Goal: Information Seeking & Learning: Check status

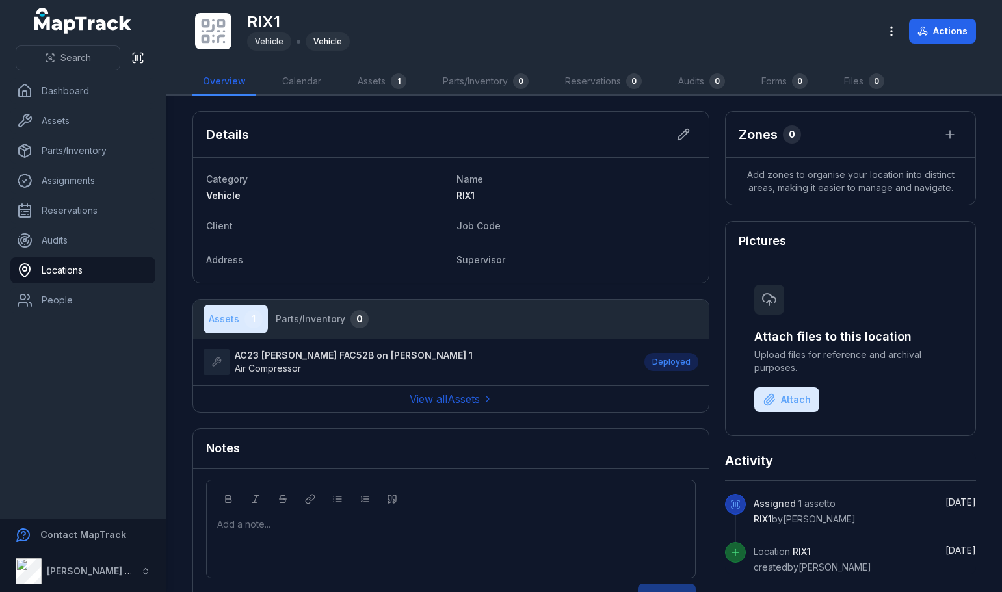
click at [558, 211] on dl "Category Vehicle Name RIX1 Client Job Code Address Supervisor" at bounding box center [451, 220] width 490 height 99
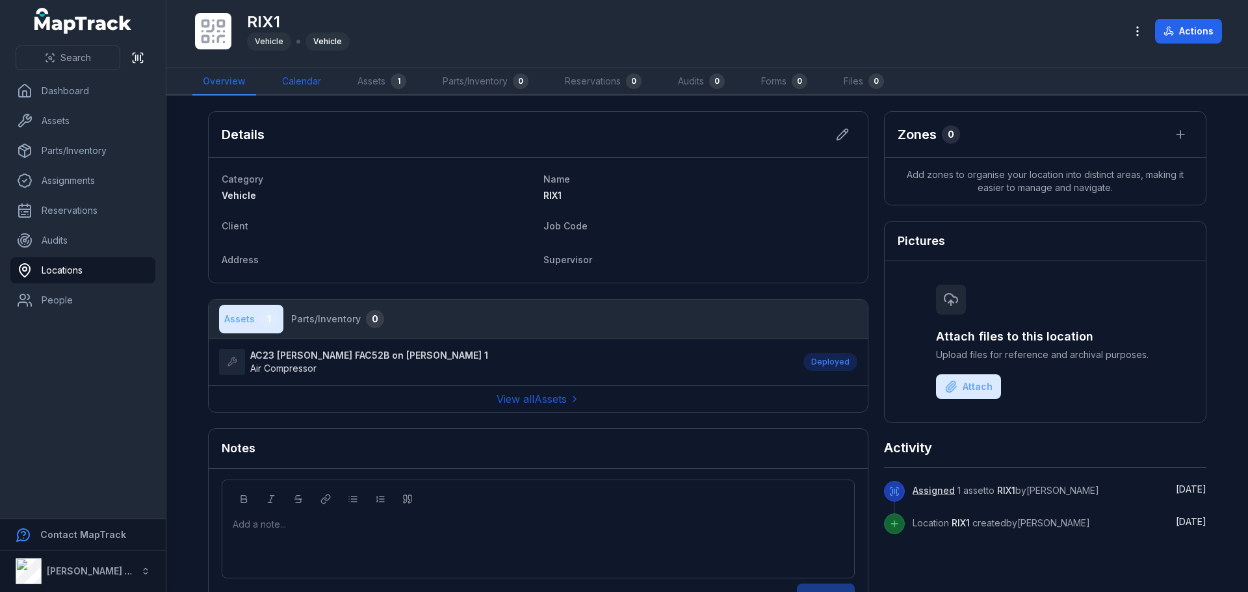
click at [278, 80] on link "Calendar" at bounding box center [302, 81] width 60 height 27
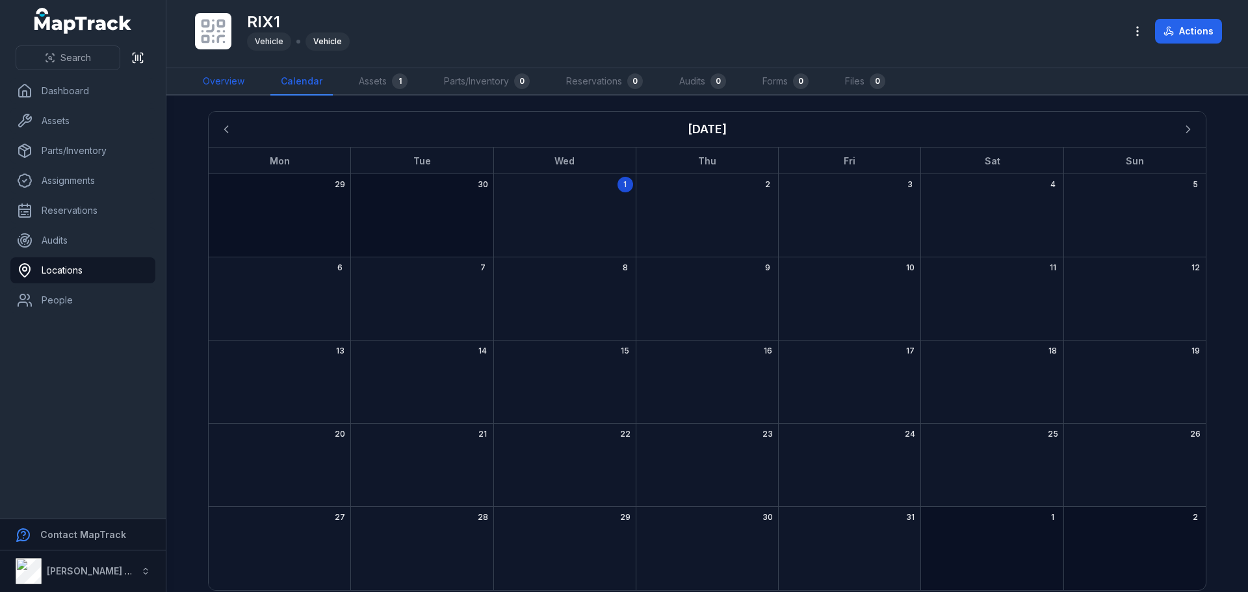
click at [231, 81] on link "Overview" at bounding box center [223, 81] width 62 height 27
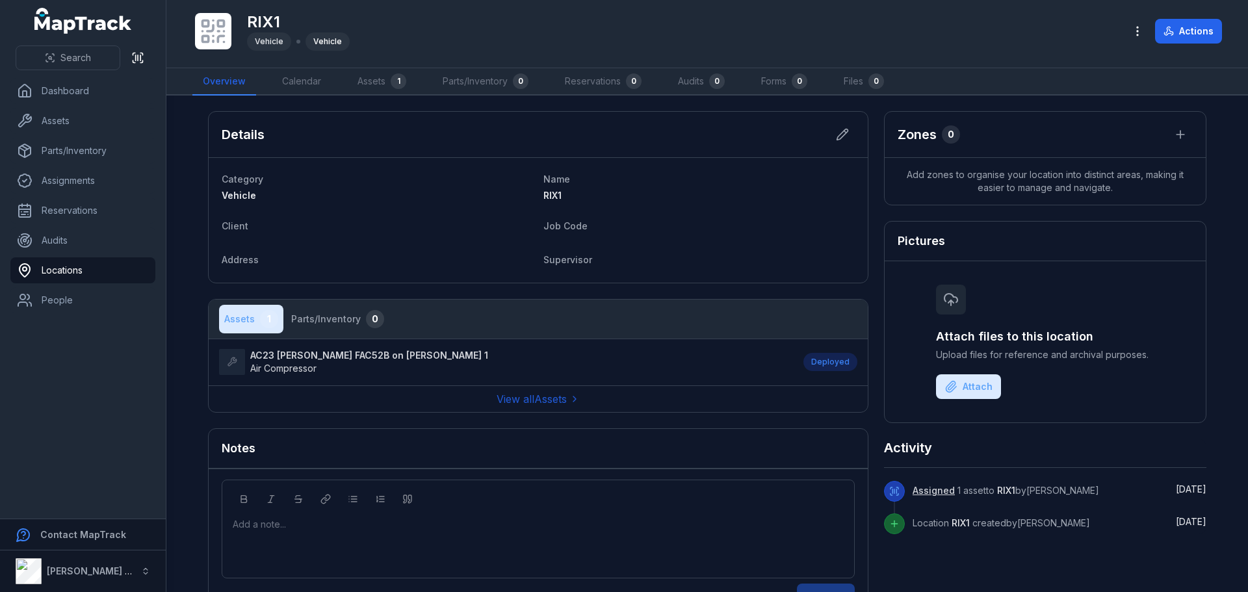
click at [211, 30] on icon at bounding box center [213, 31] width 29 height 29
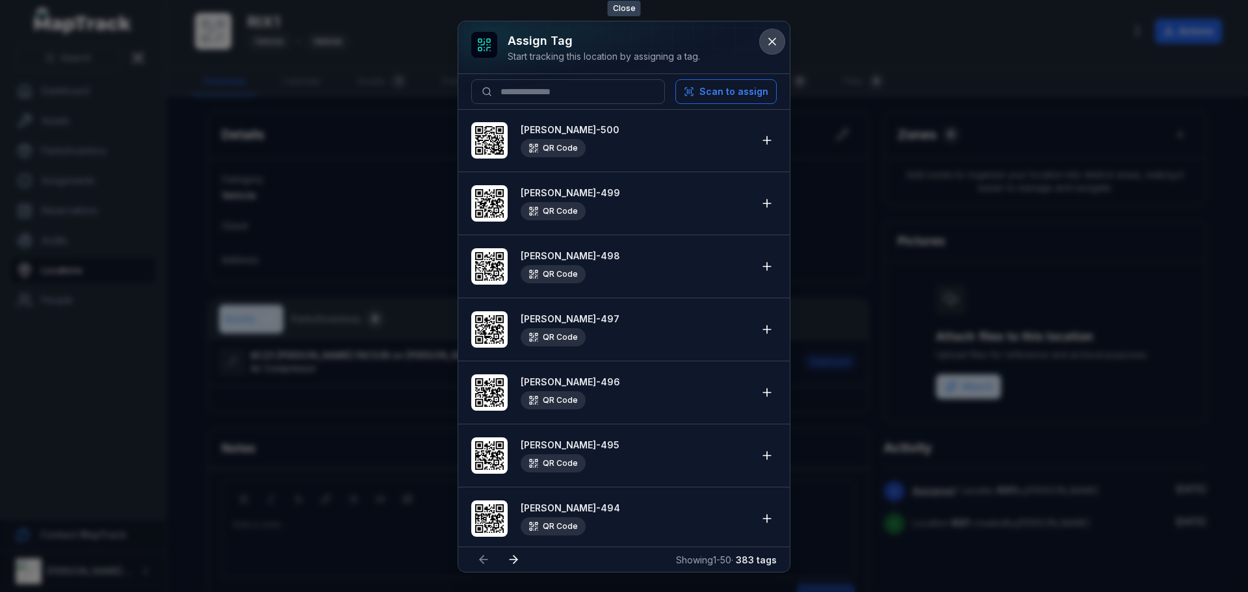
click at [771, 44] on icon at bounding box center [772, 41] width 13 height 13
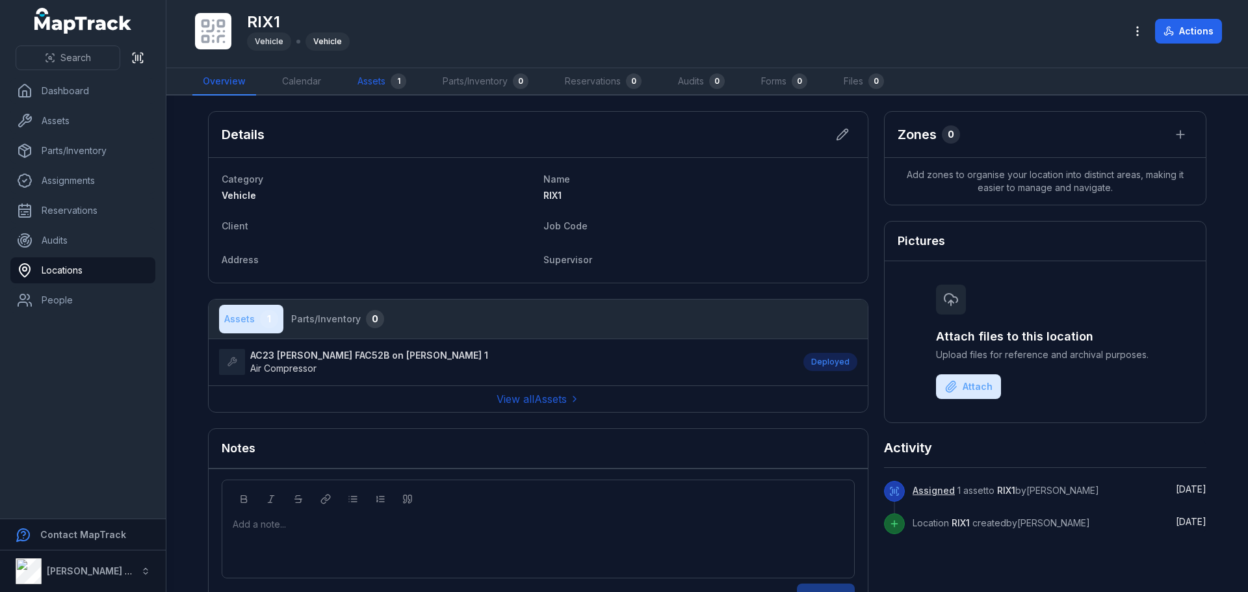
click at [378, 85] on link "Assets 1" at bounding box center [382, 81] width 70 height 27
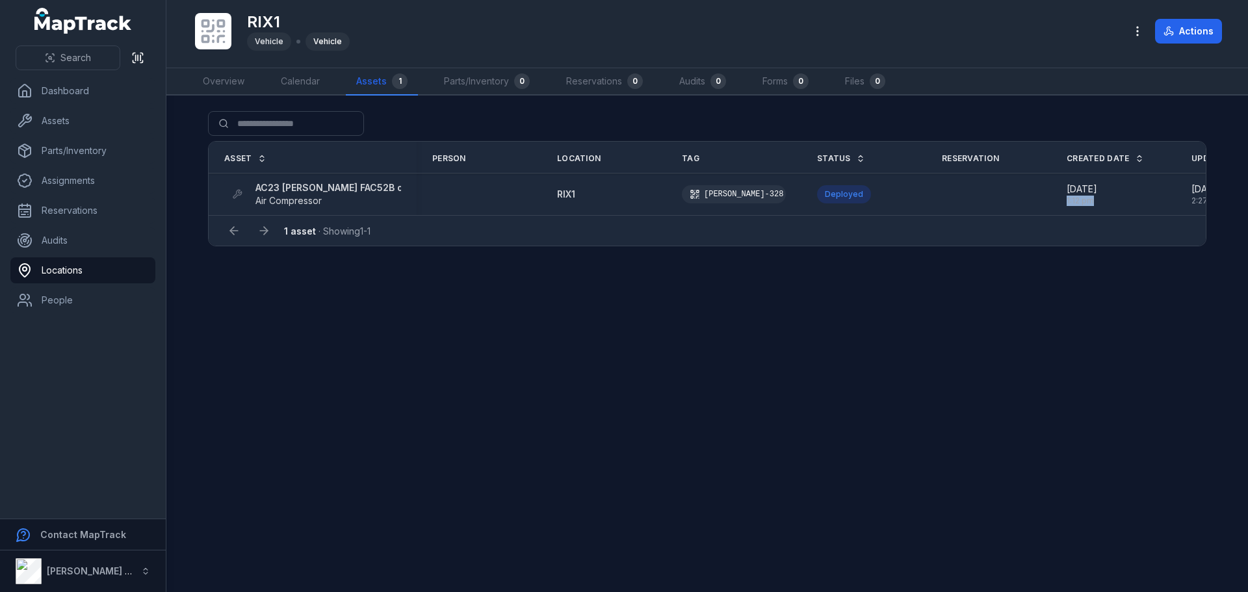
drag, startPoint x: 1043, startPoint y: 215, endPoint x: 1101, endPoint y: 215, distance: 57.9
click at [1001, 215] on td "[DATE] 1:12 pm" at bounding box center [1113, 195] width 125 height 42
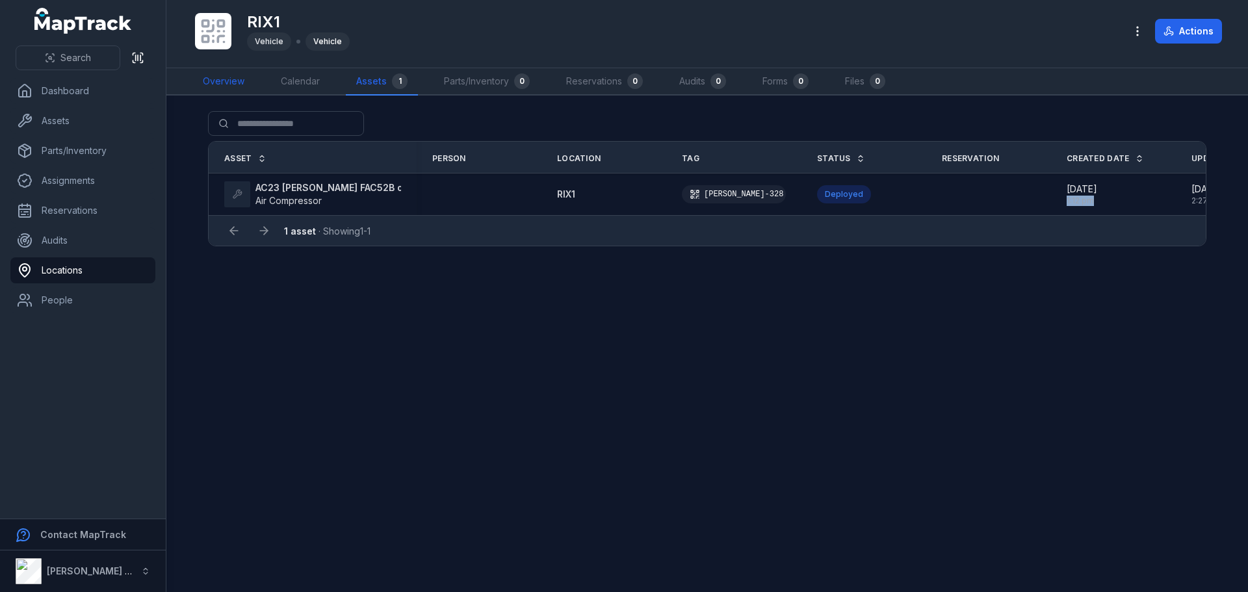
click at [224, 76] on link "Overview" at bounding box center [223, 81] width 62 height 27
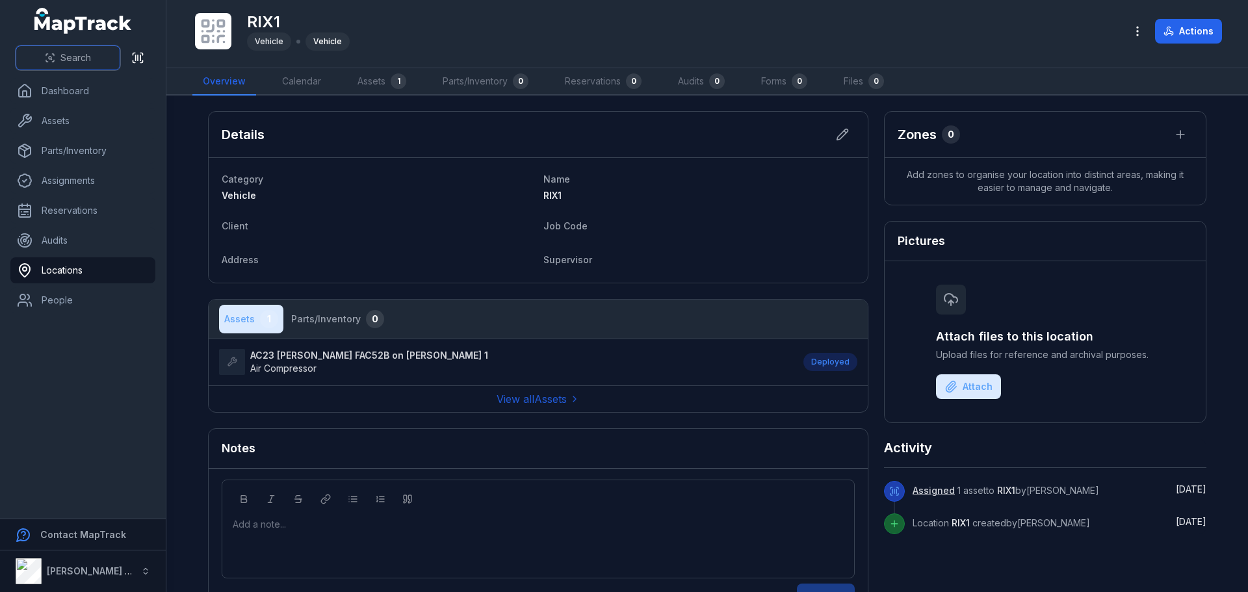
click at [64, 60] on span "Search" at bounding box center [75, 57] width 31 height 13
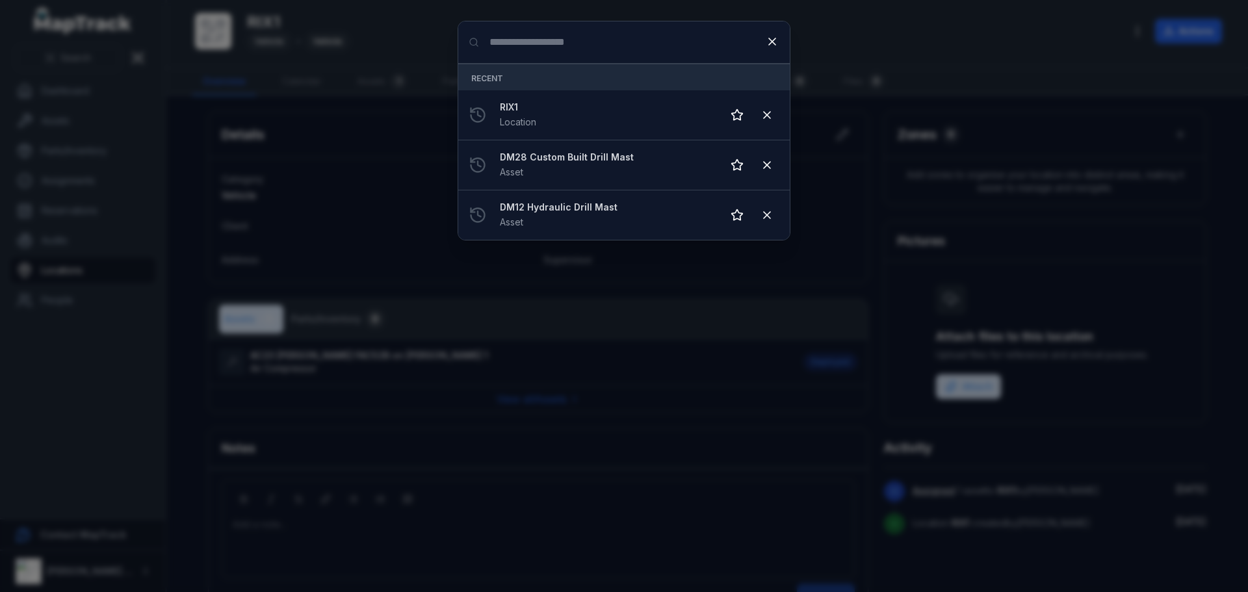
click at [522, 40] on input "Search for anything" at bounding box center [624, 42] width 332 height 42
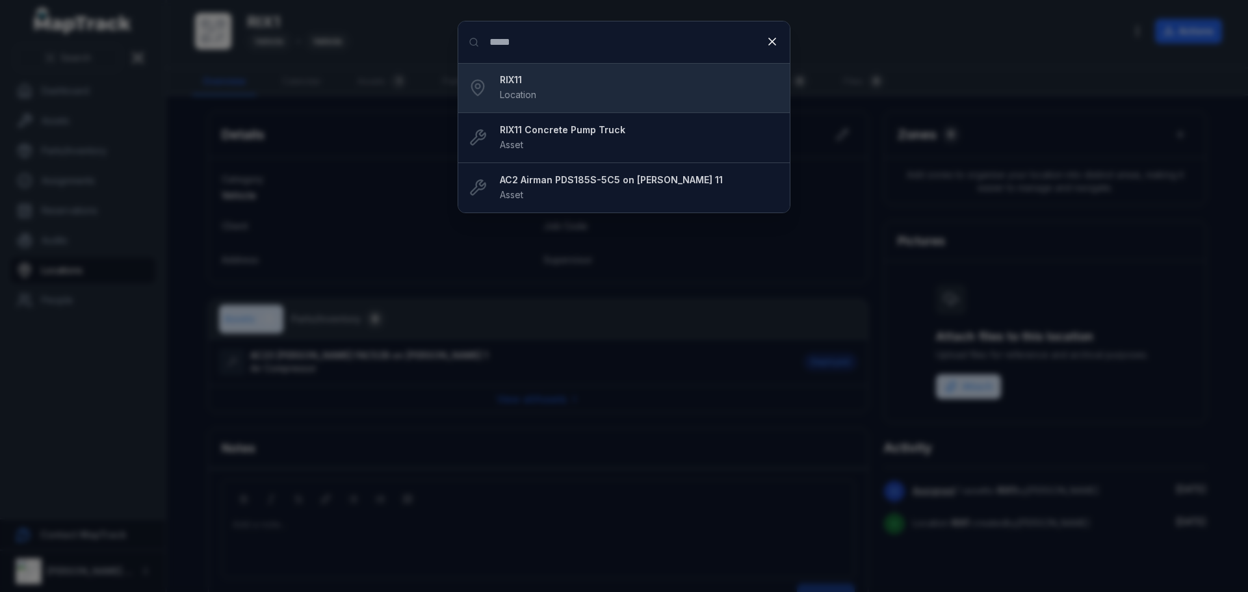
type input "*****"
click at [552, 73] on strong "RIX11" at bounding box center [640, 79] width 280 height 13
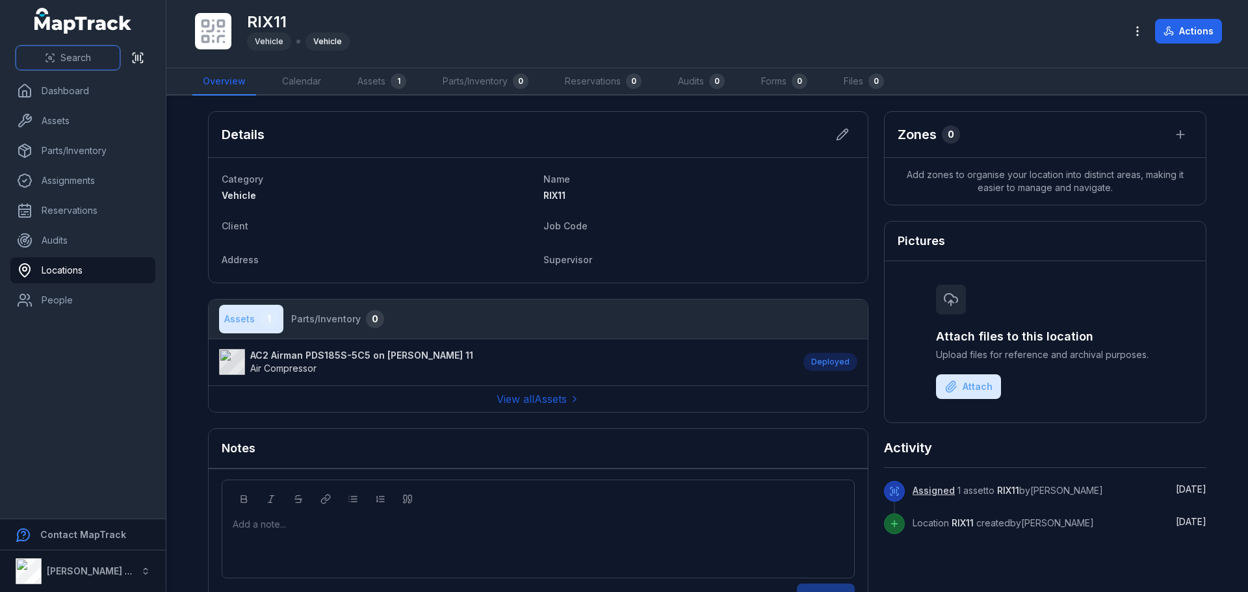
click at [73, 58] on span "Search" at bounding box center [75, 57] width 31 height 13
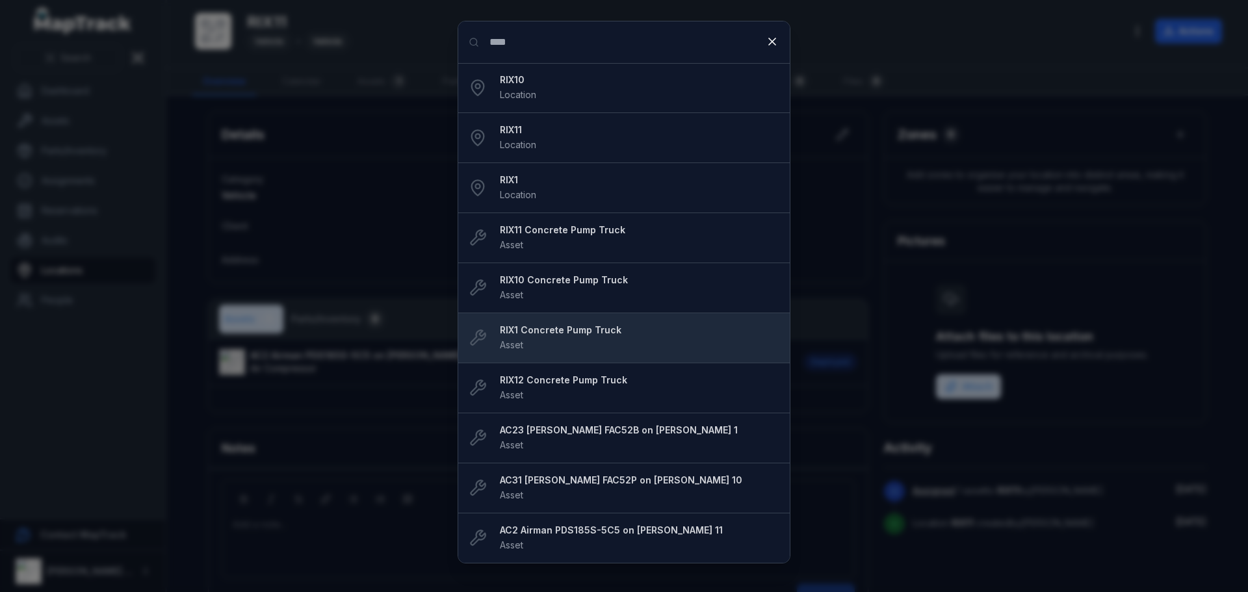
type input "****"
click at [583, 332] on strong "RIX1 Concrete Pump Truck" at bounding box center [640, 330] width 280 height 13
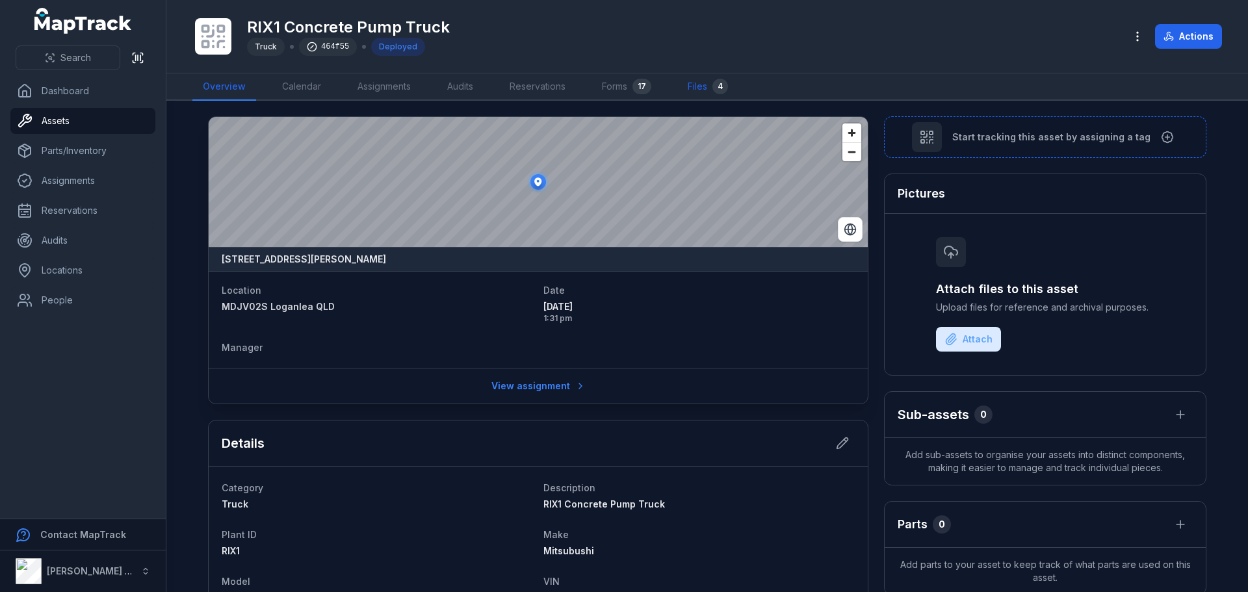
click at [706, 85] on link "Files 4" at bounding box center [707, 86] width 61 height 27
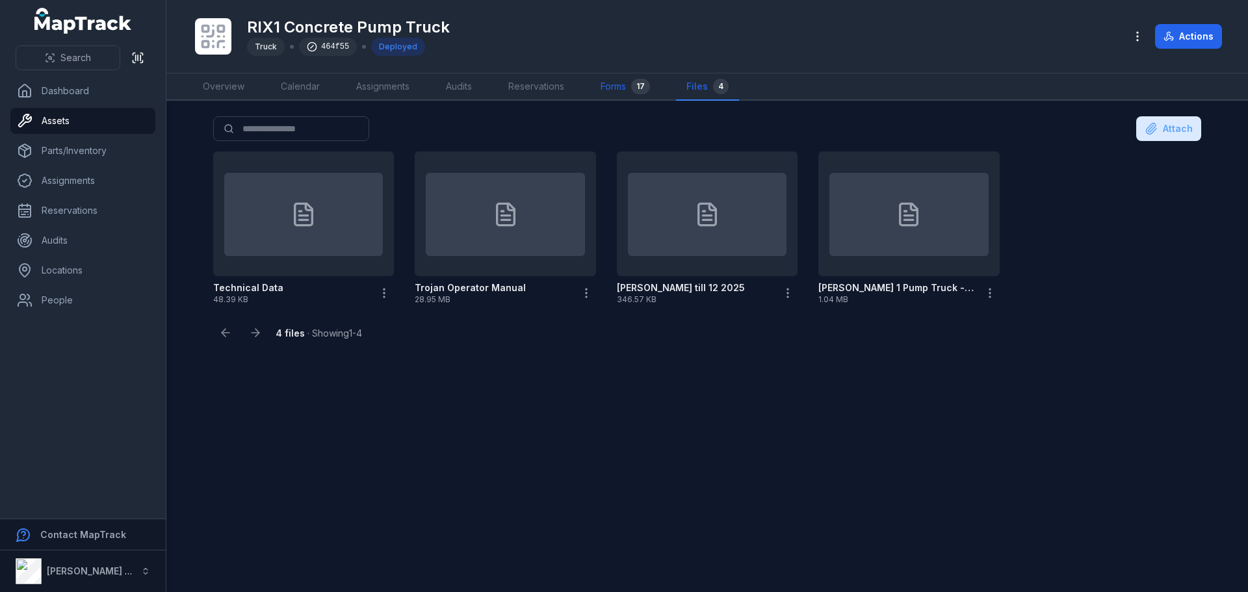
click at [612, 89] on link "Forms 17" at bounding box center [625, 86] width 70 height 27
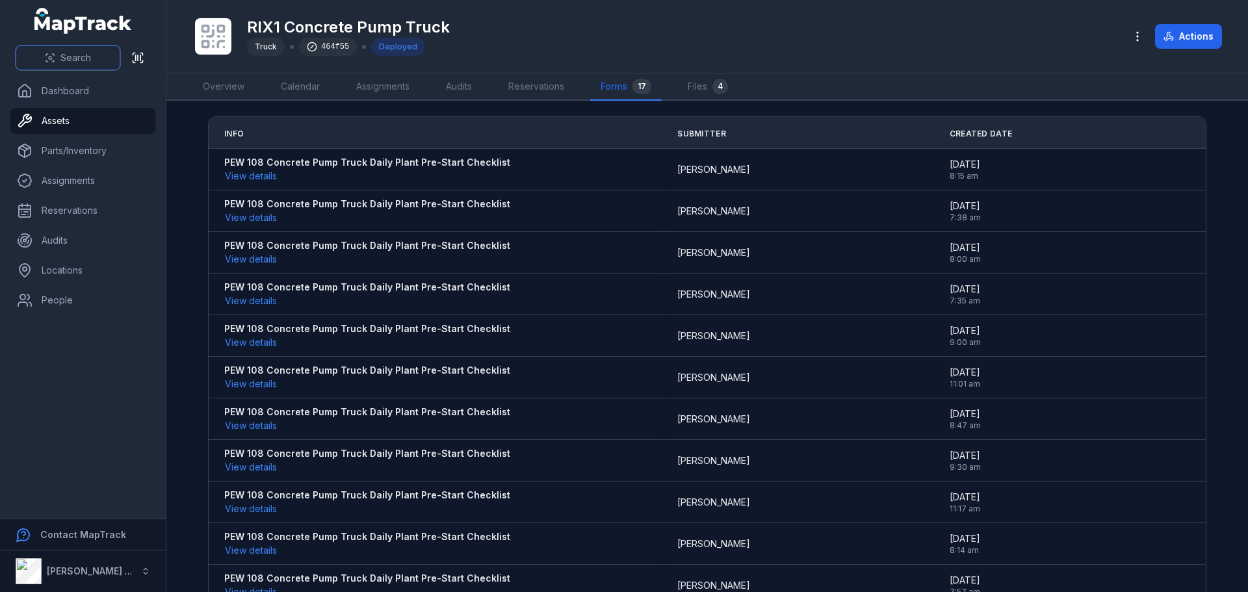
click at [60, 65] on button "Search" at bounding box center [68, 58] width 105 height 25
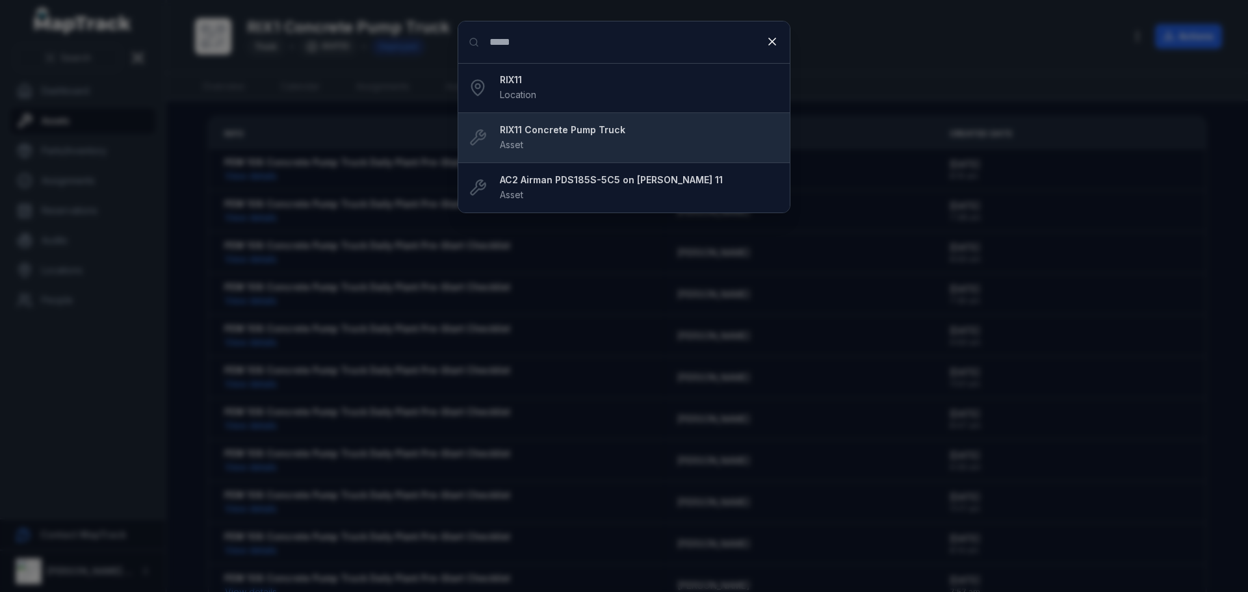
type input "*****"
click at [616, 122] on li "RIX11 Concrete Pump Truck Asset" at bounding box center [624, 137] width 332 height 51
click at [586, 130] on strong "RIX11 Concrete Pump Truck" at bounding box center [640, 130] width 280 height 13
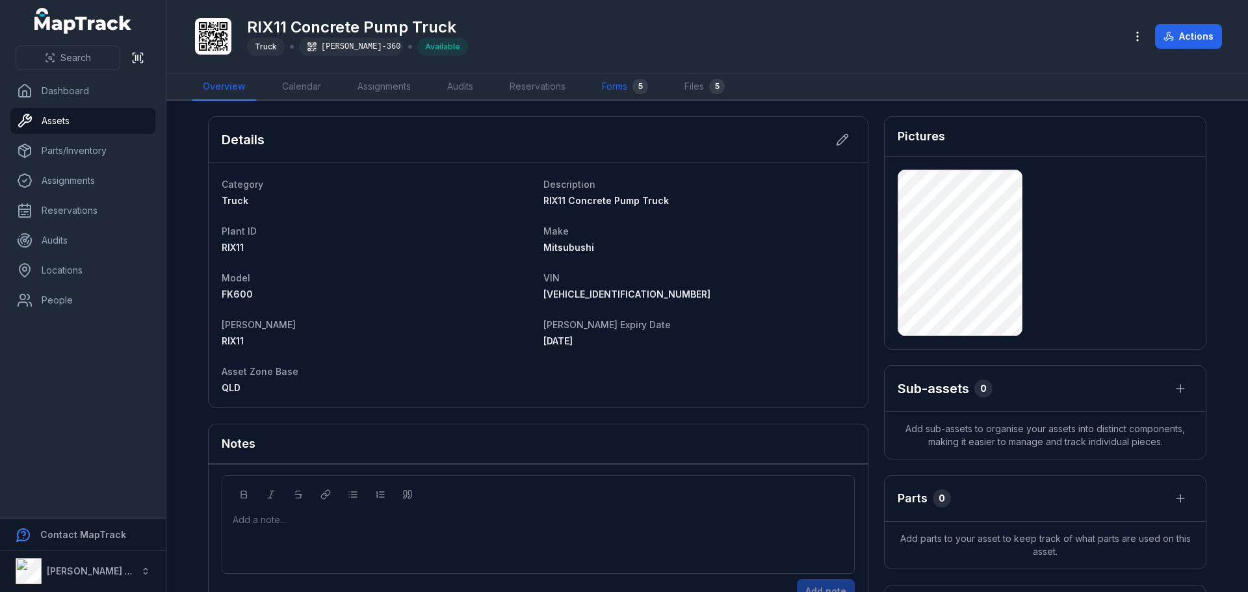
click at [608, 86] on link "Forms 5" at bounding box center [625, 86] width 67 height 27
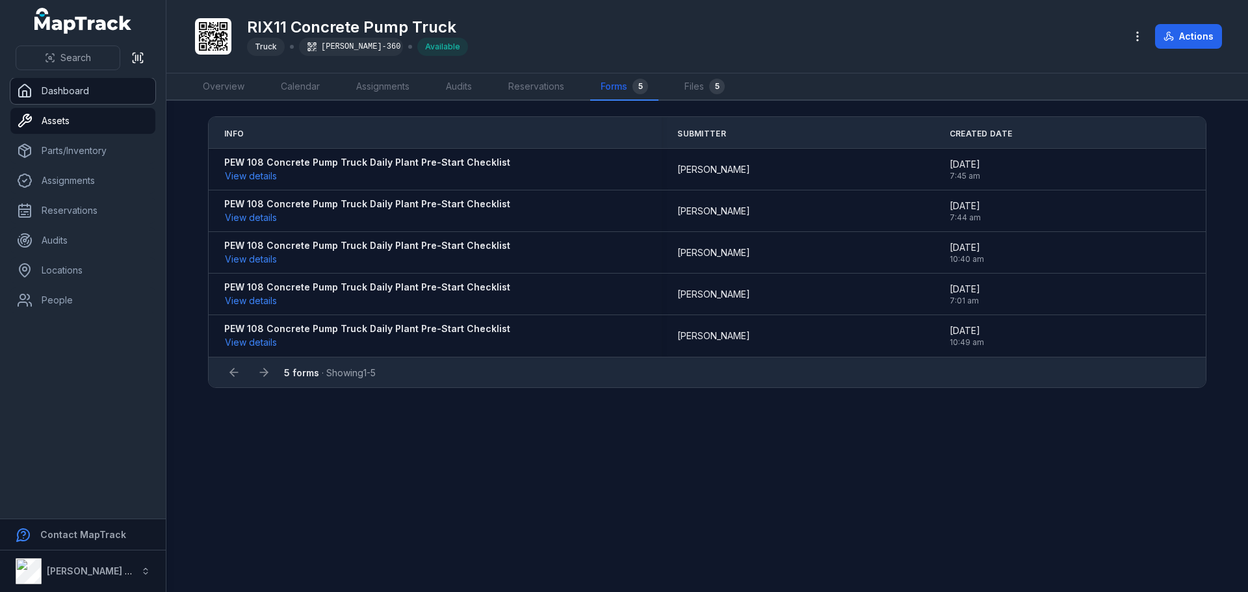
click at [42, 90] on link "Dashboard" at bounding box center [82, 91] width 145 height 26
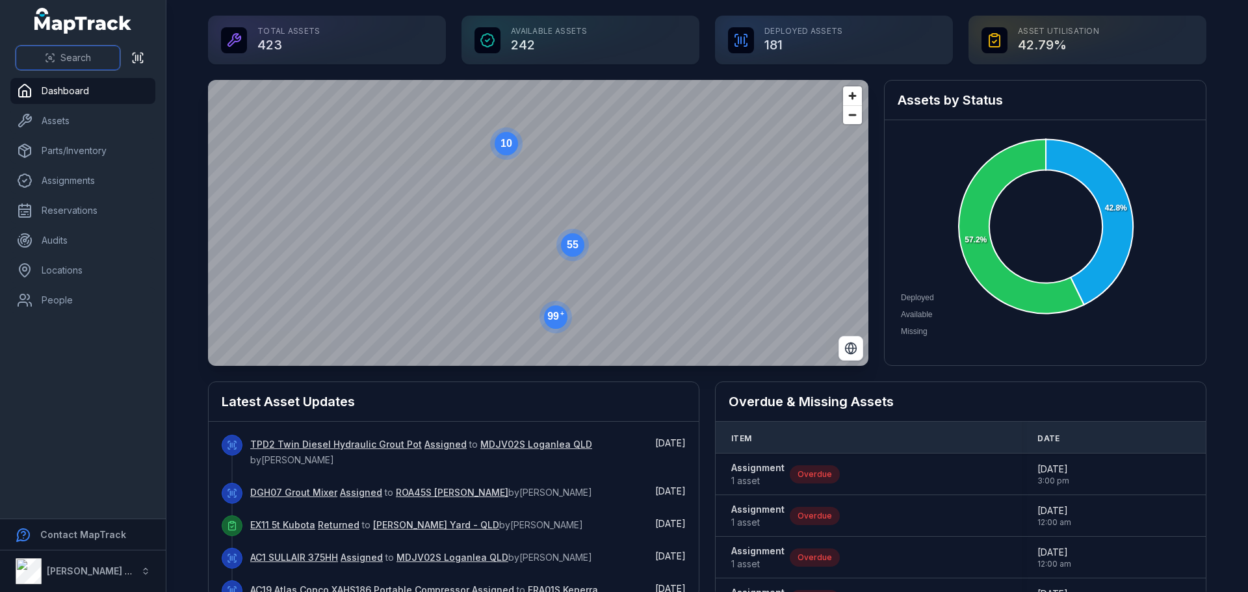
click at [71, 56] on span "Search" at bounding box center [75, 57] width 31 height 13
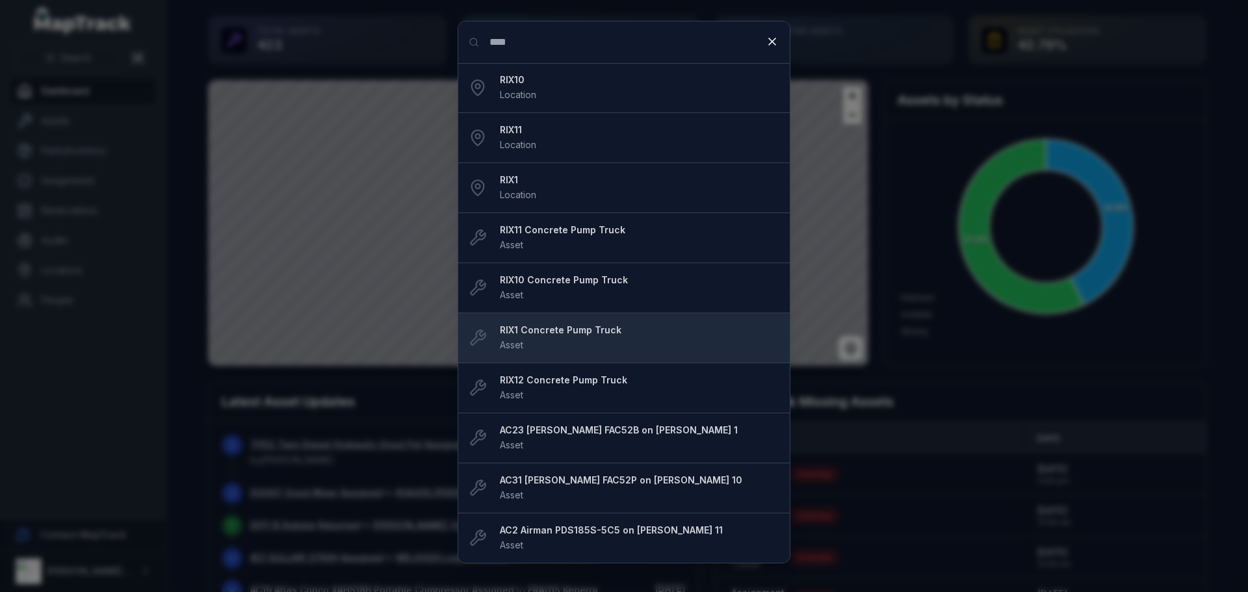
type input "****"
click at [543, 334] on strong "RIX1 Concrete Pump Truck" at bounding box center [640, 330] width 280 height 13
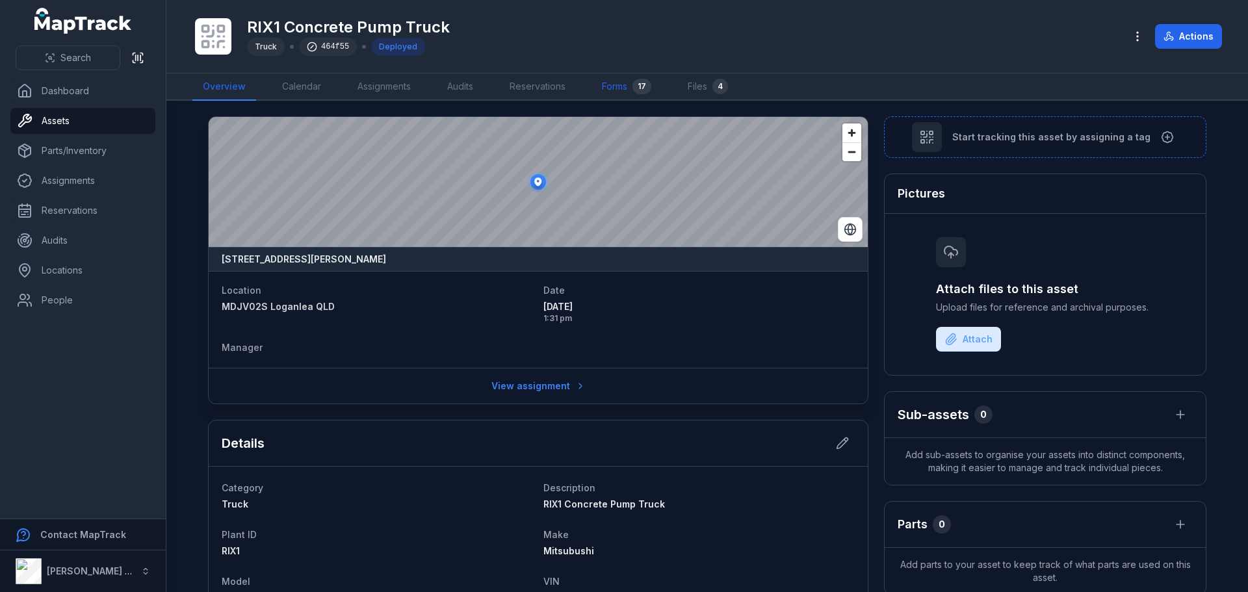
click at [622, 82] on link "Forms 17" at bounding box center [627, 86] width 70 height 27
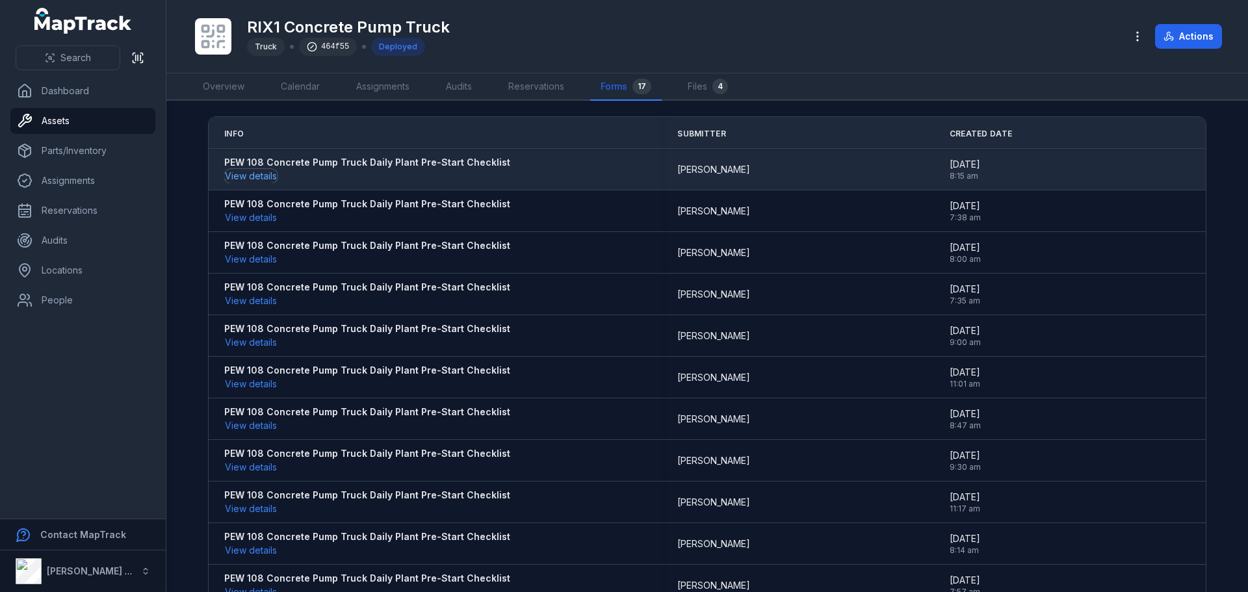
click at [237, 178] on button "View details" at bounding box center [250, 176] width 53 height 14
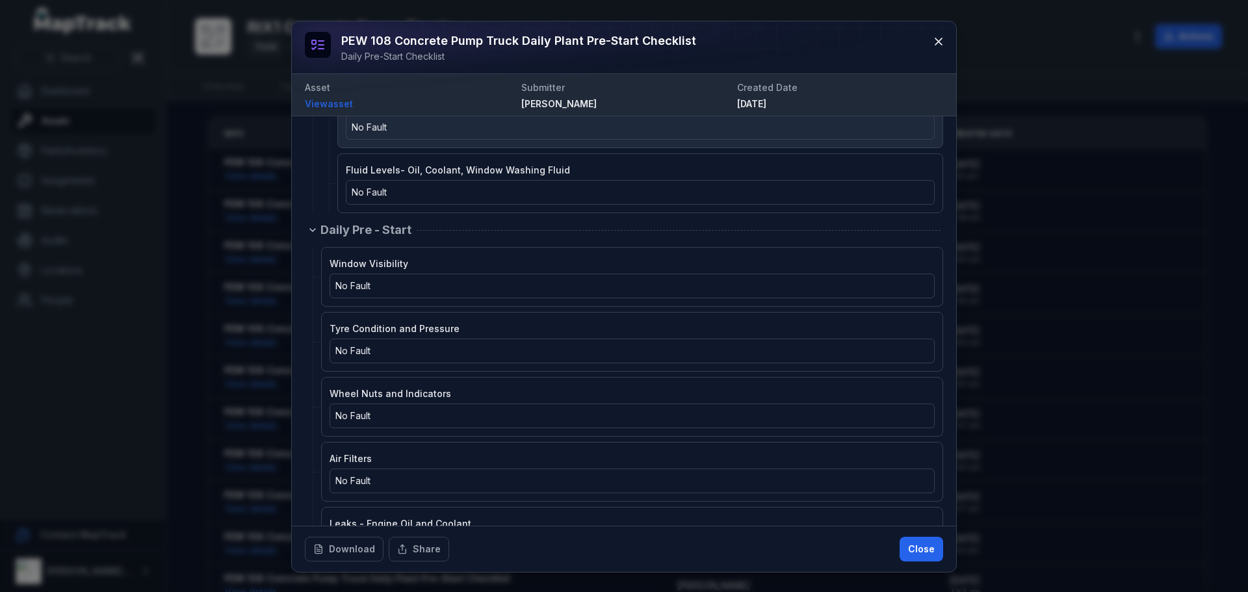
scroll to position [780, 0]
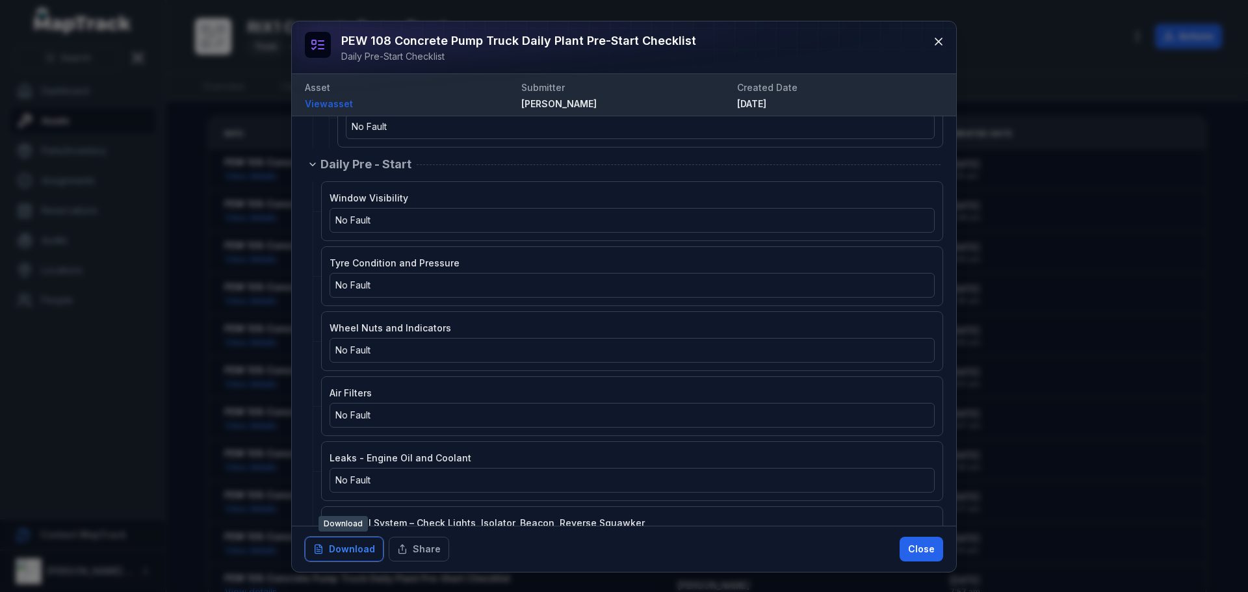
click at [340, 550] on button "Download" at bounding box center [344, 549] width 79 height 25
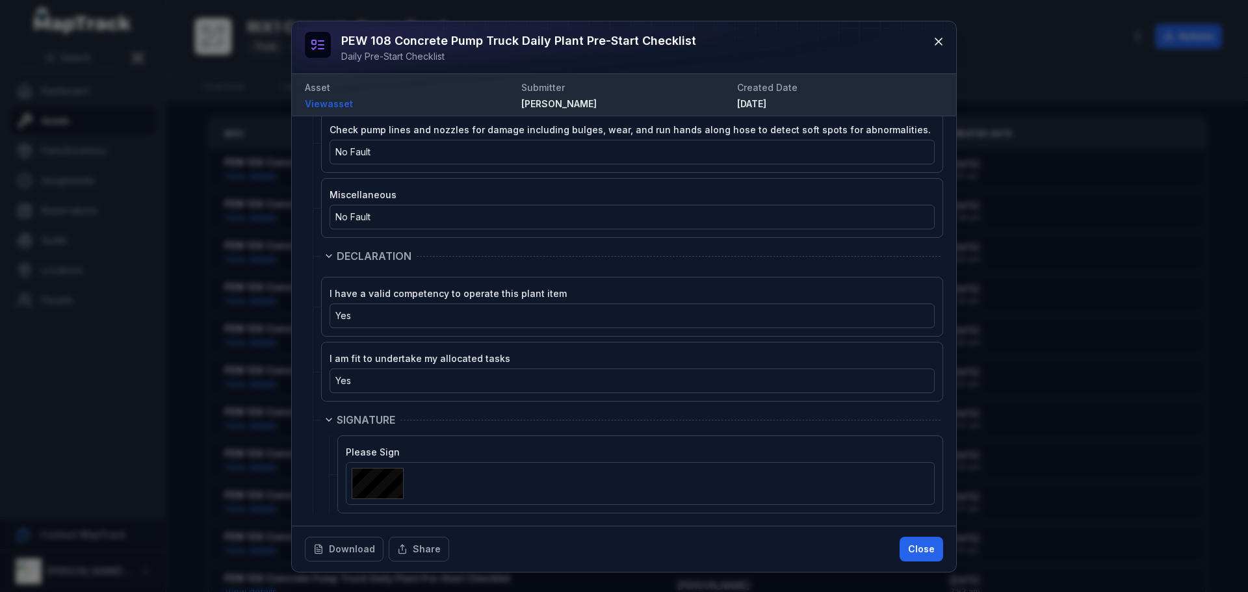
scroll to position [2662, 0]
click at [923, 548] on button "Close" at bounding box center [922, 549] width 44 height 25
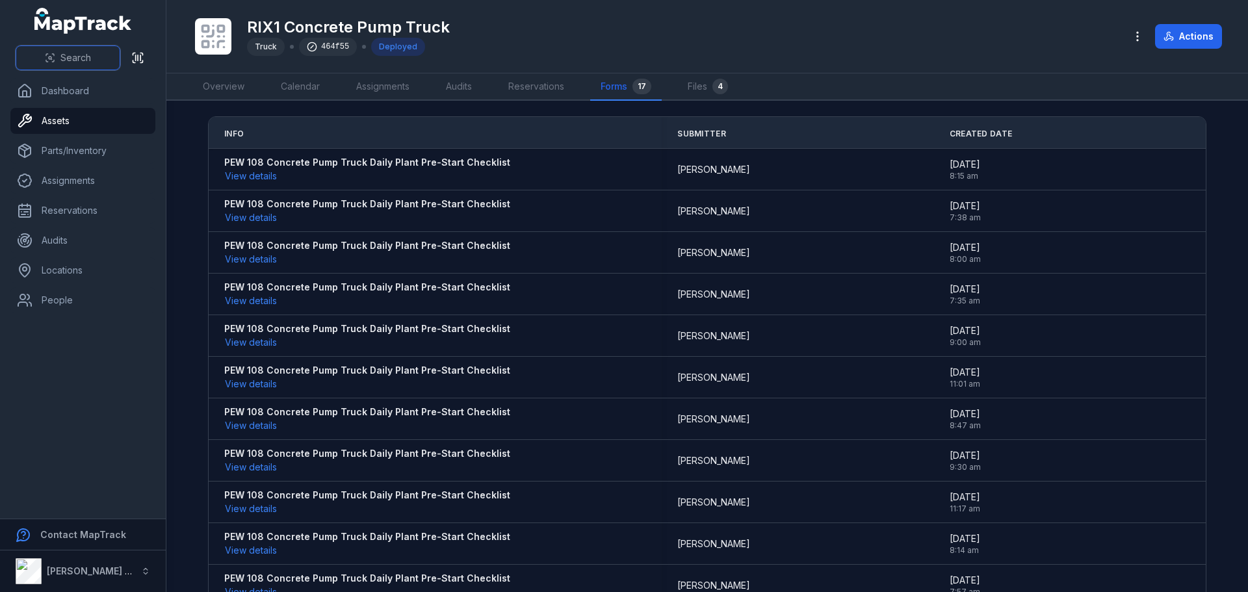
click at [85, 59] on span "Search" at bounding box center [75, 57] width 31 height 13
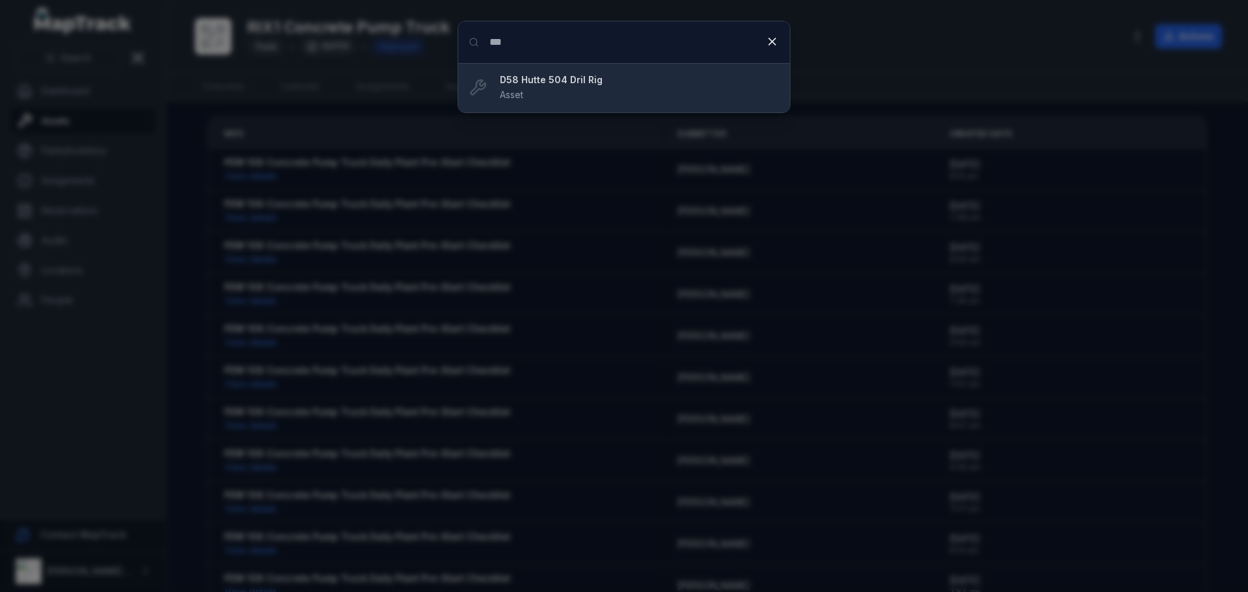
type input "***"
click at [561, 83] on strong "D58 Hutte 504 Dril Rig" at bounding box center [640, 79] width 280 height 13
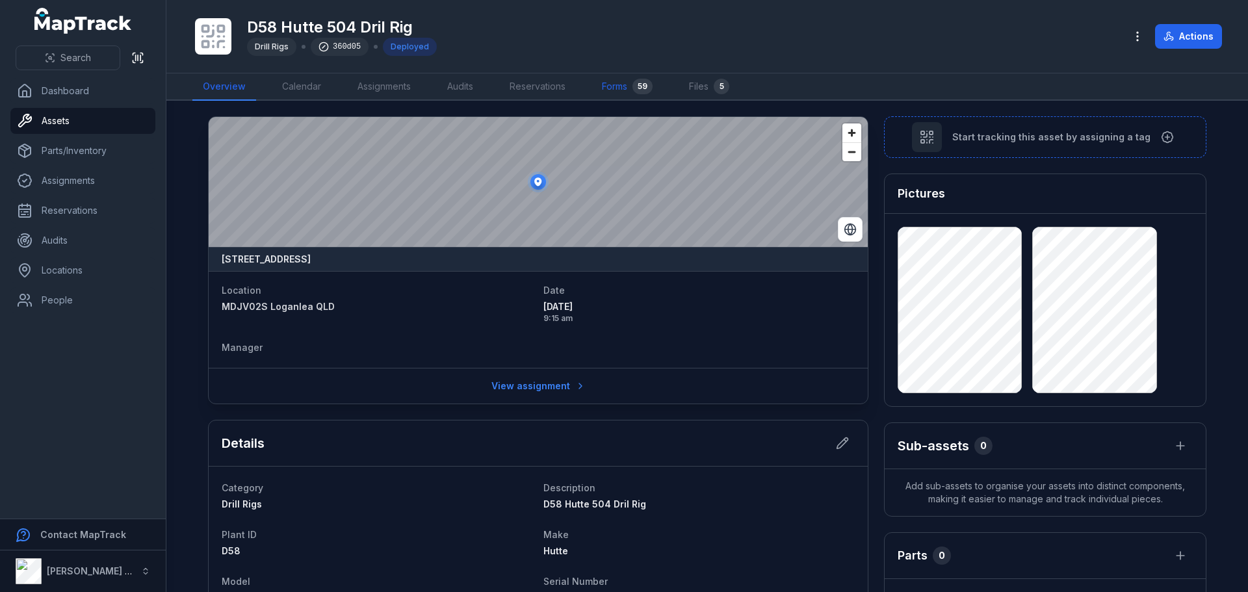
click at [631, 85] on link "Forms 59" at bounding box center [628, 86] width 72 height 27
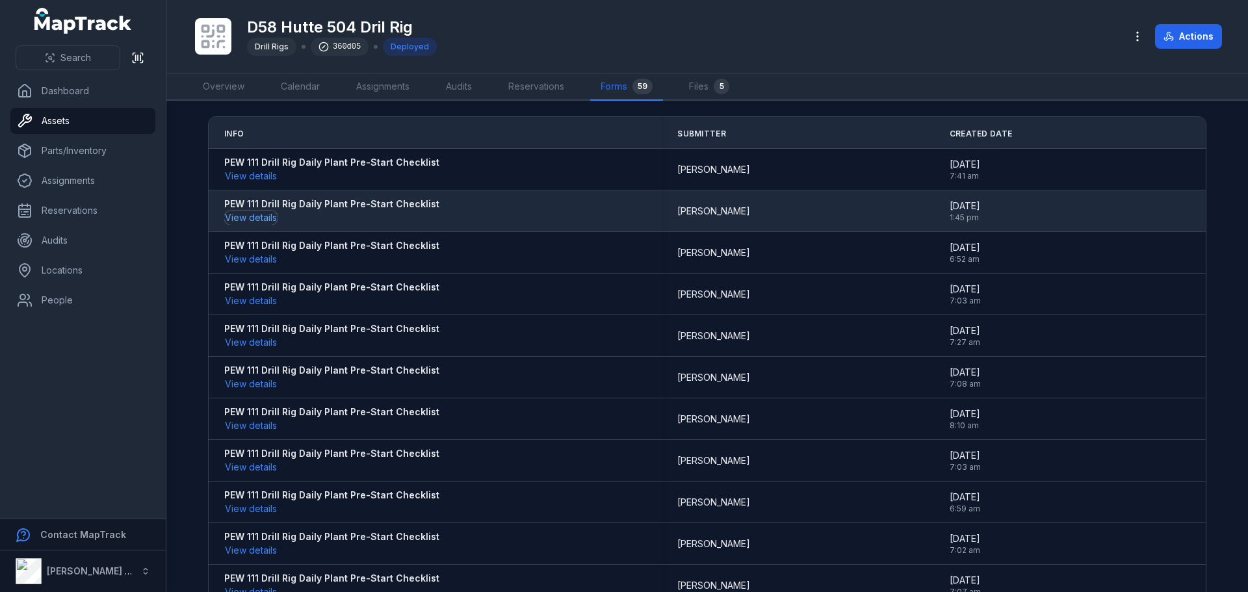
click at [248, 218] on button "View details" at bounding box center [250, 218] width 53 height 14
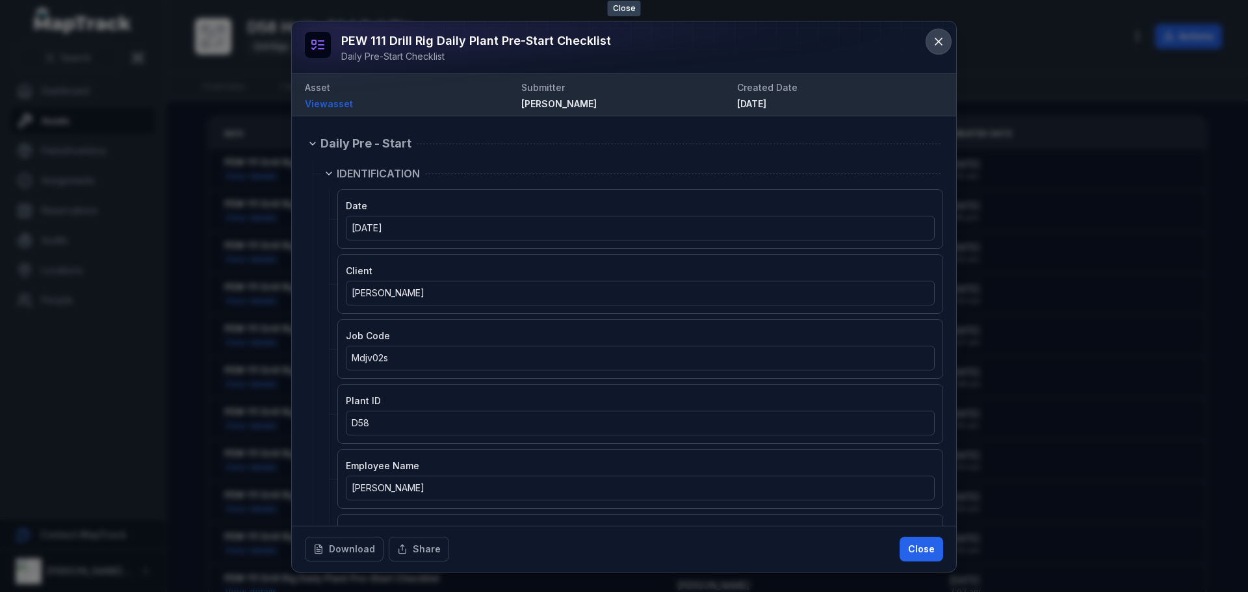
click at [937, 39] on icon at bounding box center [939, 41] width 7 height 7
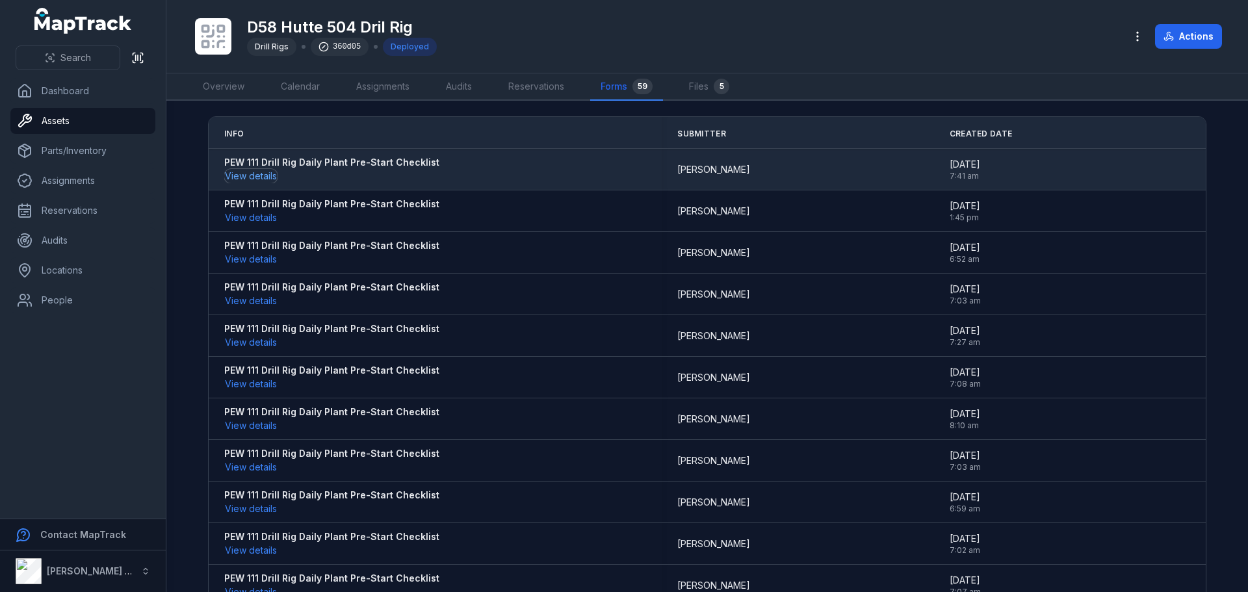
click at [257, 176] on button "View details" at bounding box center [250, 176] width 53 height 14
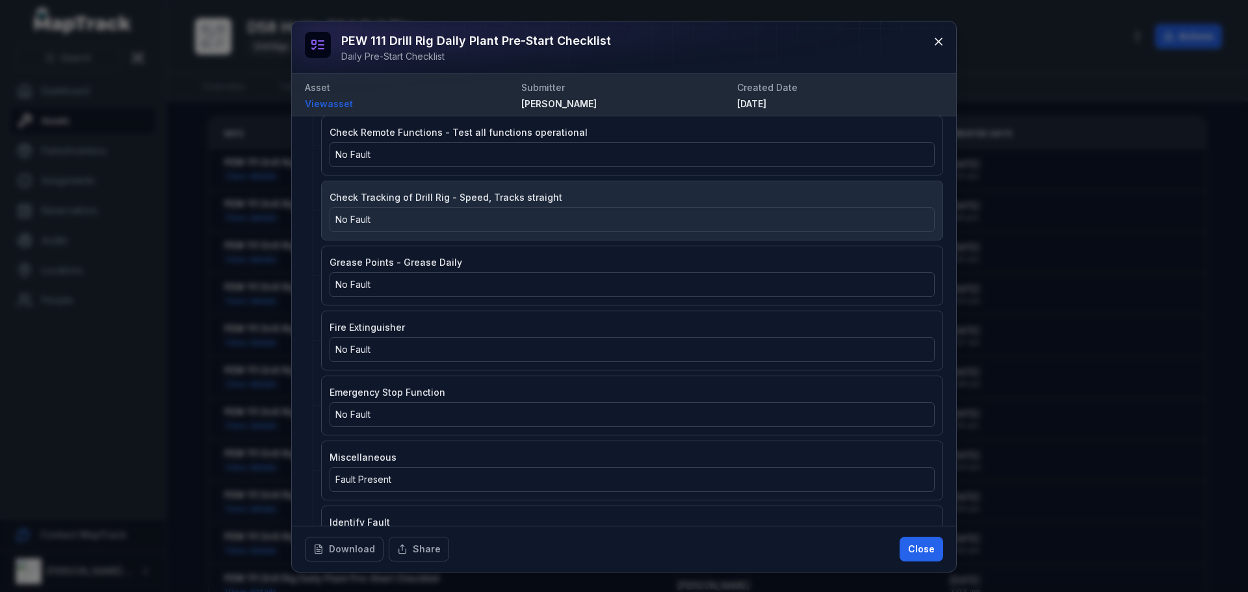
scroll to position [1690, 0]
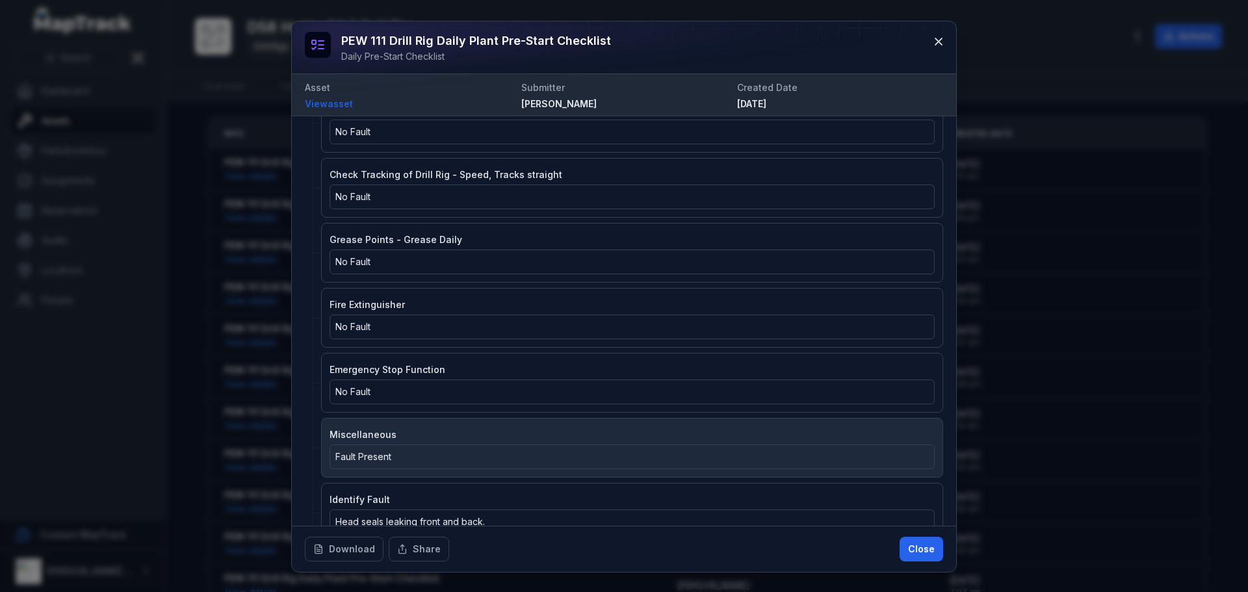
click at [402, 459] on div "Fault Present" at bounding box center [632, 457] width 594 height 13
click at [371, 436] on span "Miscellaneous" at bounding box center [363, 434] width 67 height 11
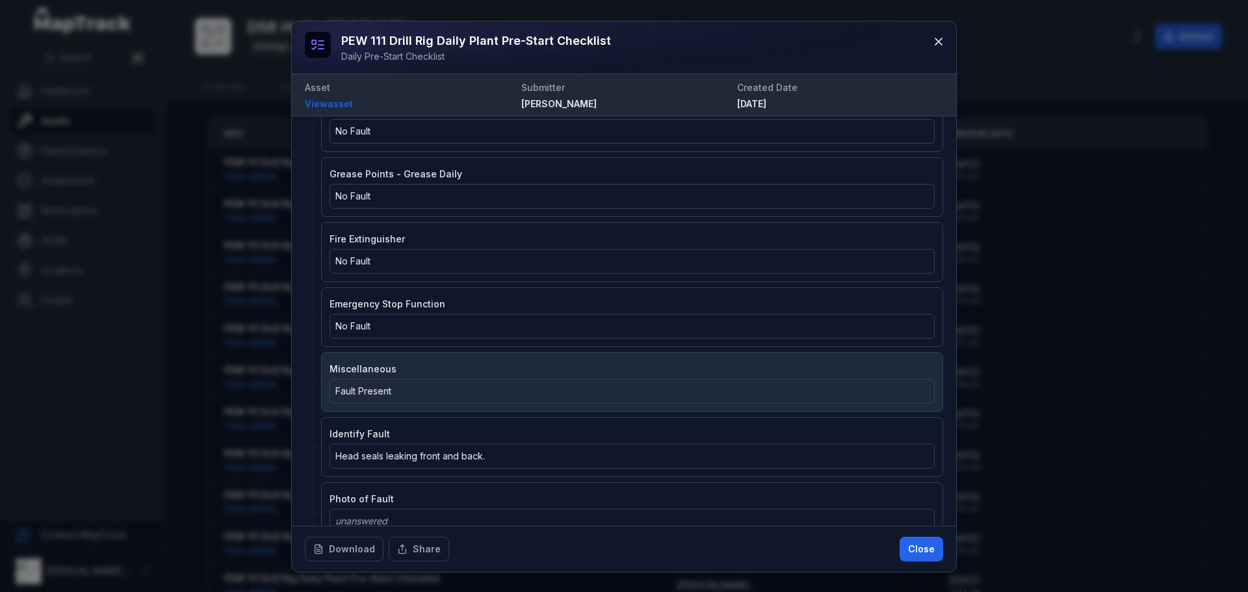
scroll to position [1820, 0]
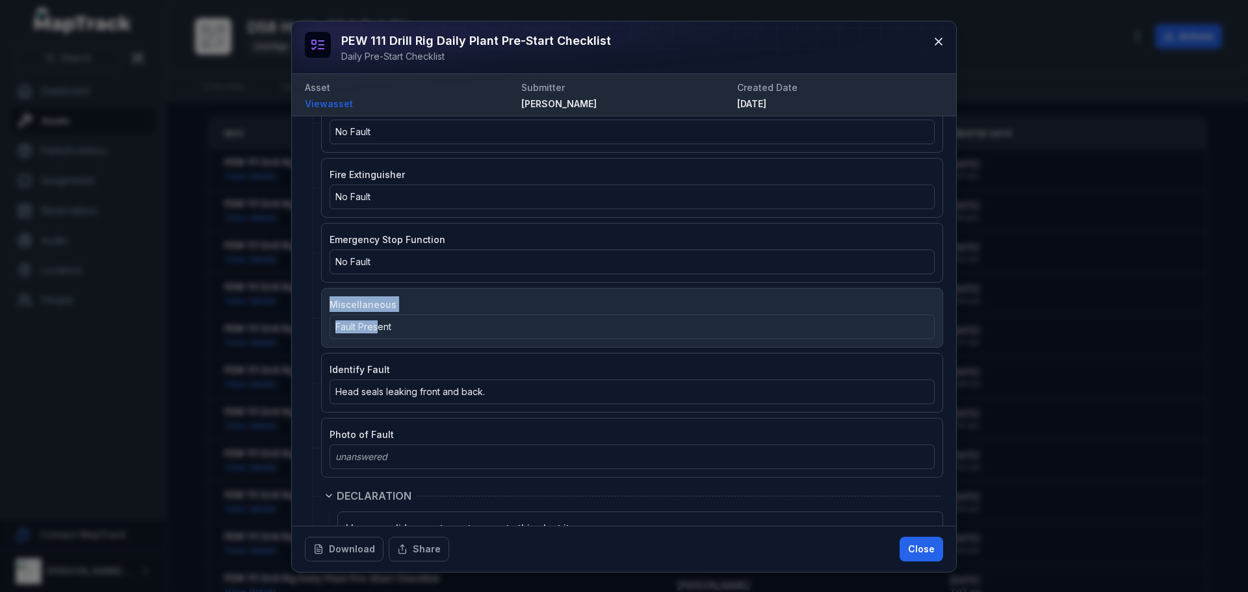
drag, startPoint x: 331, startPoint y: 304, endPoint x: 370, endPoint y: 312, distance: 39.8
click at [377, 314] on div "Miscellaneous Fault Present" at bounding box center [632, 317] width 605 height 43
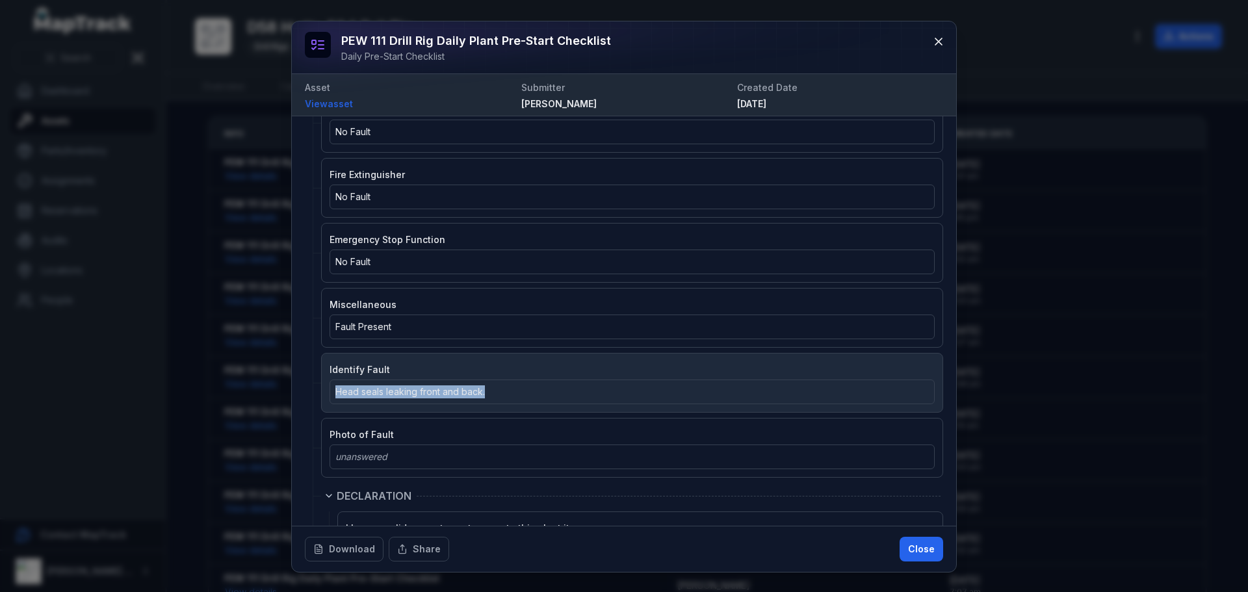
drag, startPoint x: 337, startPoint y: 392, endPoint x: 499, endPoint y: 391, distance: 161.2
click at [499, 391] on div "Head seals leaking front and back." at bounding box center [632, 392] width 594 height 13
click at [499, 392] on div "Head seals leaking front and back." at bounding box center [632, 392] width 594 height 13
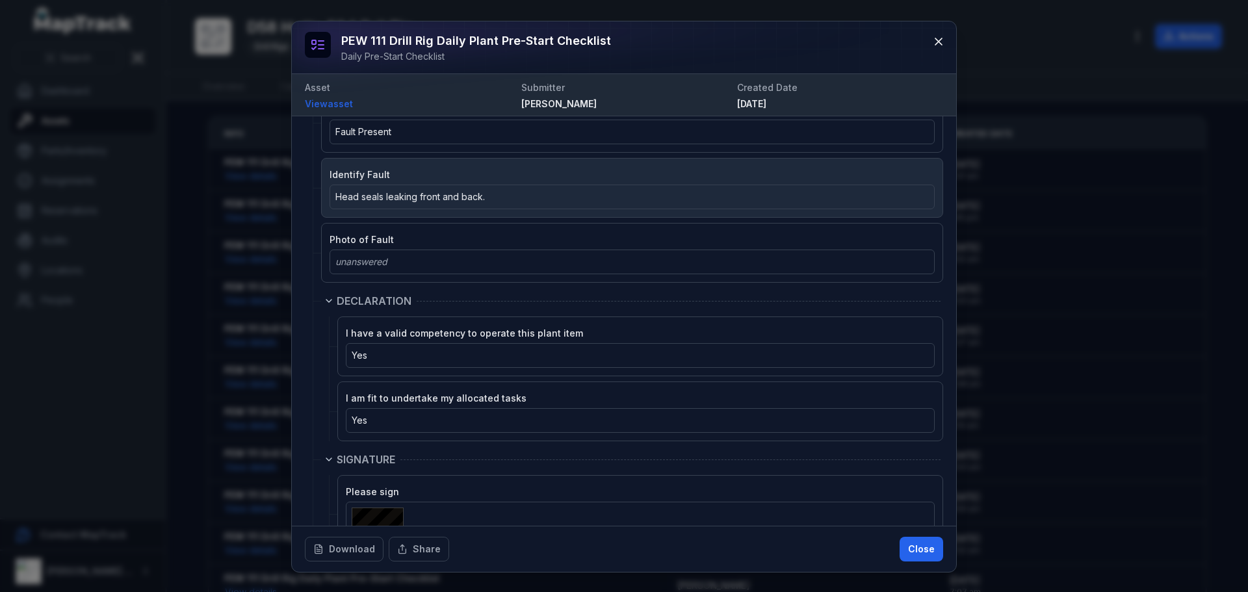
scroll to position [2056, 0]
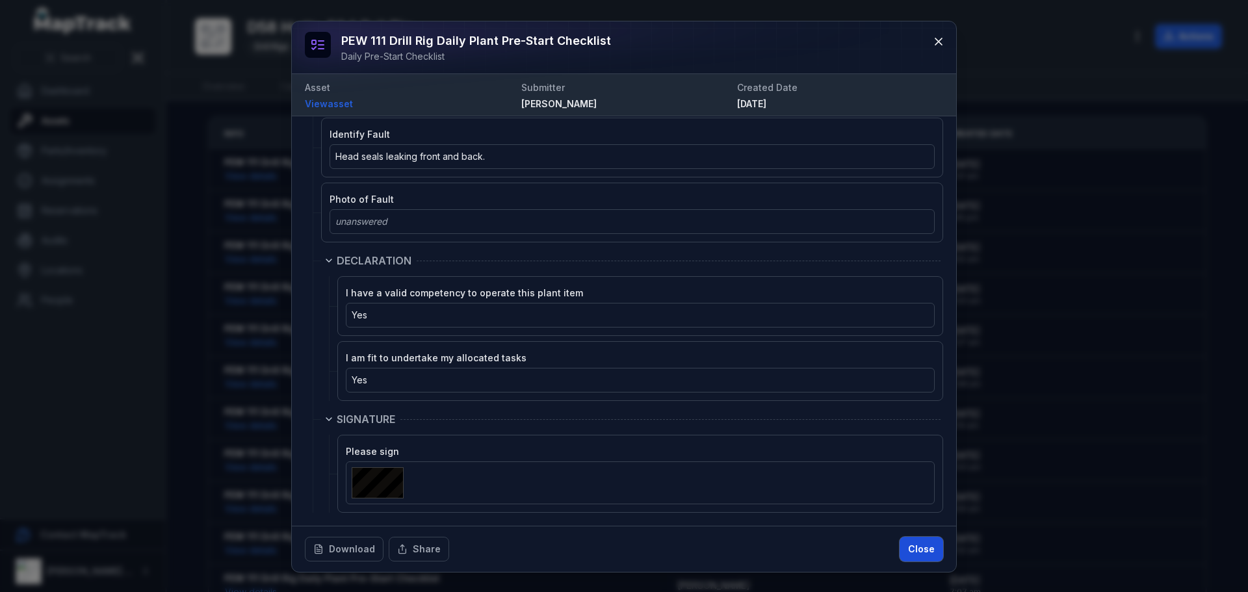
click at [914, 545] on button "Close" at bounding box center [922, 549] width 44 height 25
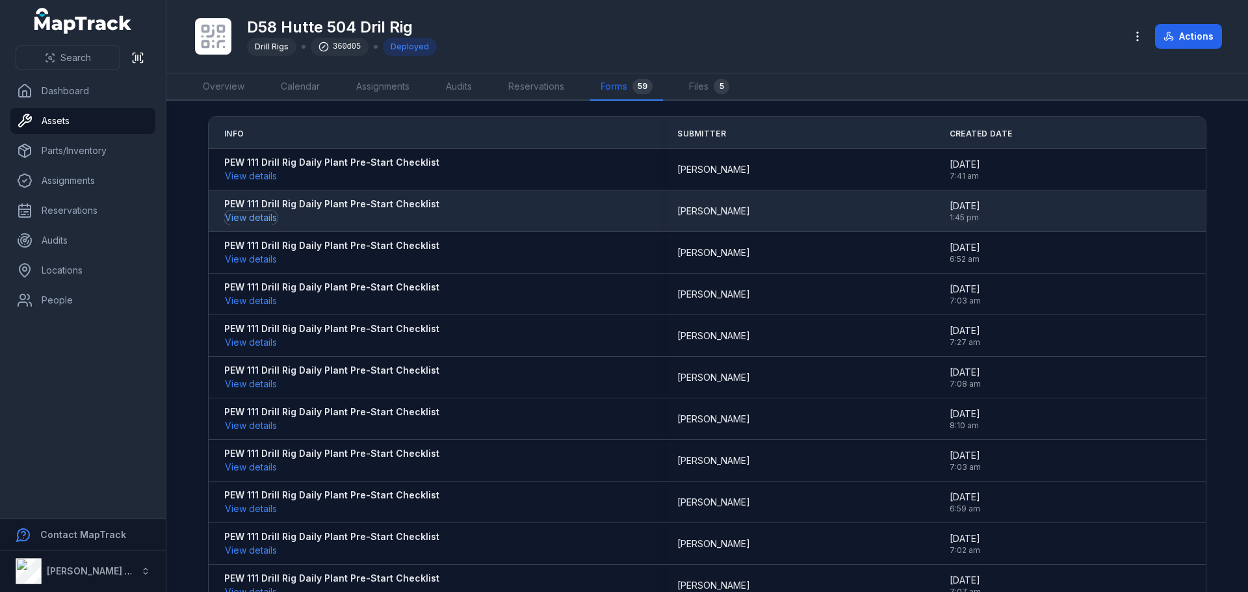
click at [240, 217] on button "View details" at bounding box center [250, 218] width 53 height 14
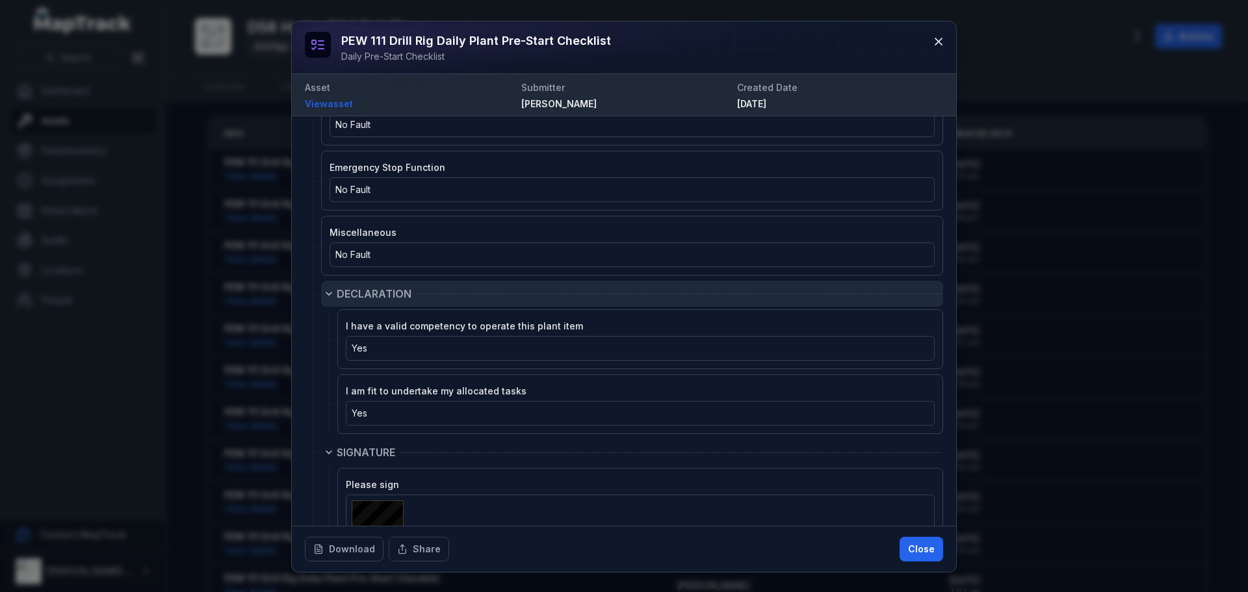
scroll to position [1926, 0]
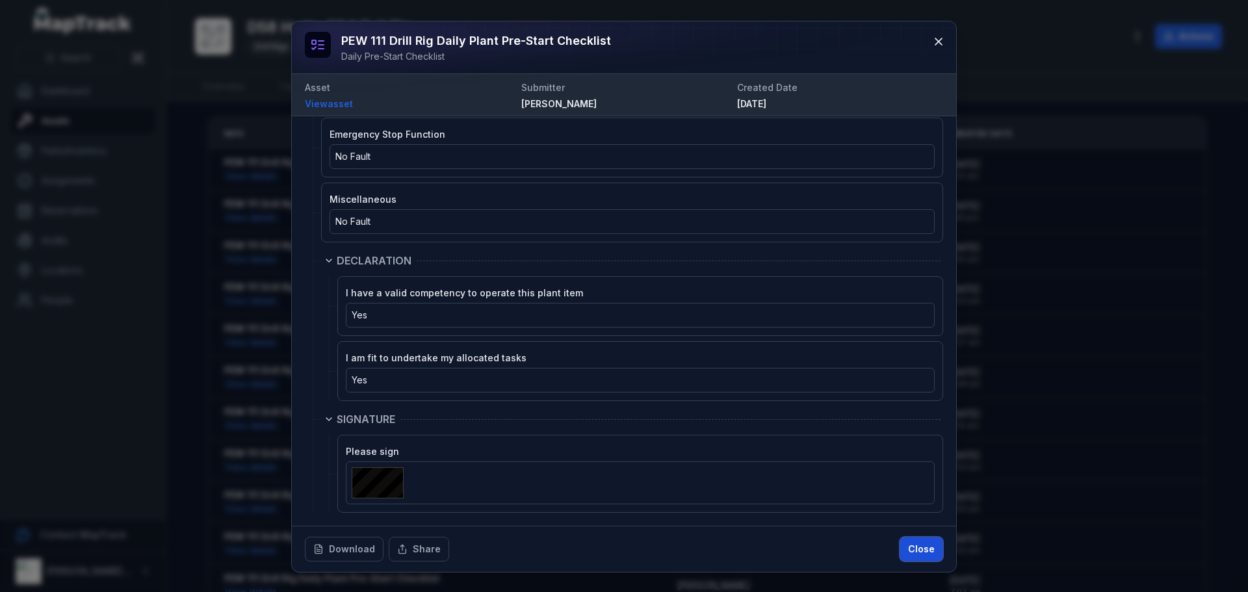
click at [923, 555] on button "Close" at bounding box center [922, 549] width 44 height 25
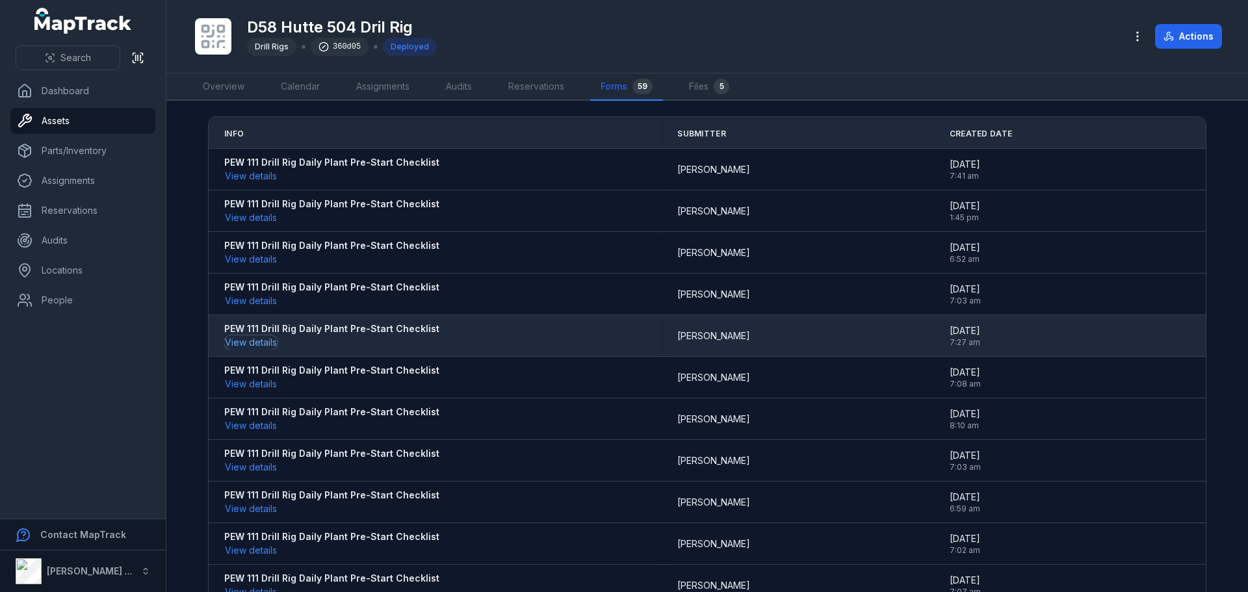
click at [257, 343] on button "View details" at bounding box center [250, 342] width 53 height 14
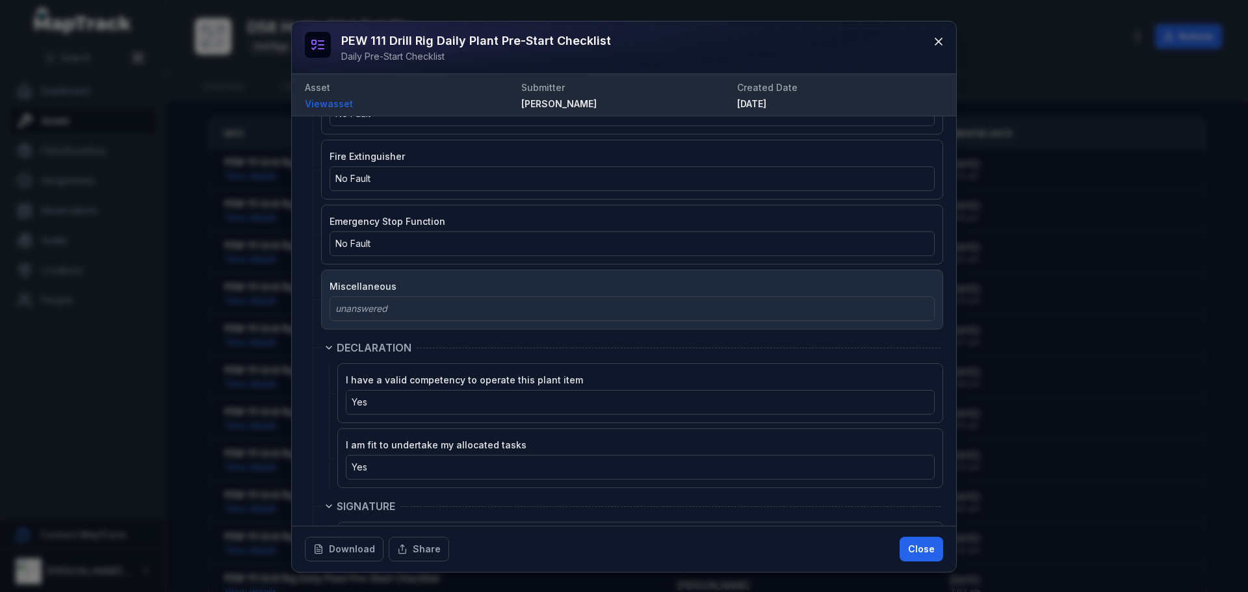
scroll to position [2493, 0]
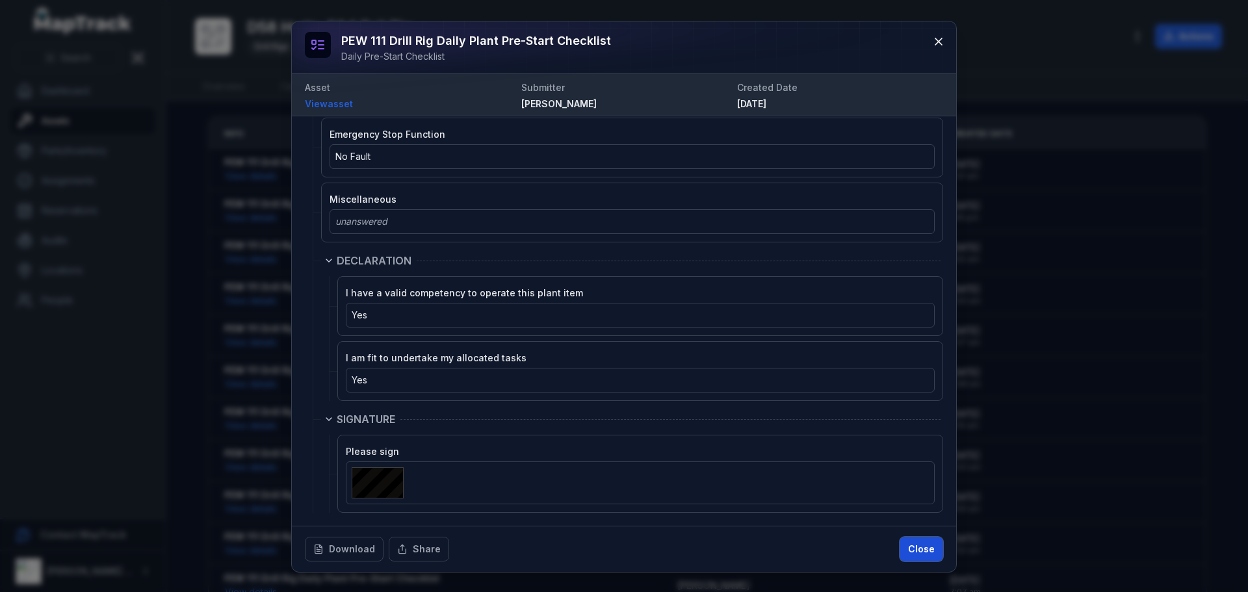
click at [921, 552] on button "Close" at bounding box center [922, 549] width 44 height 25
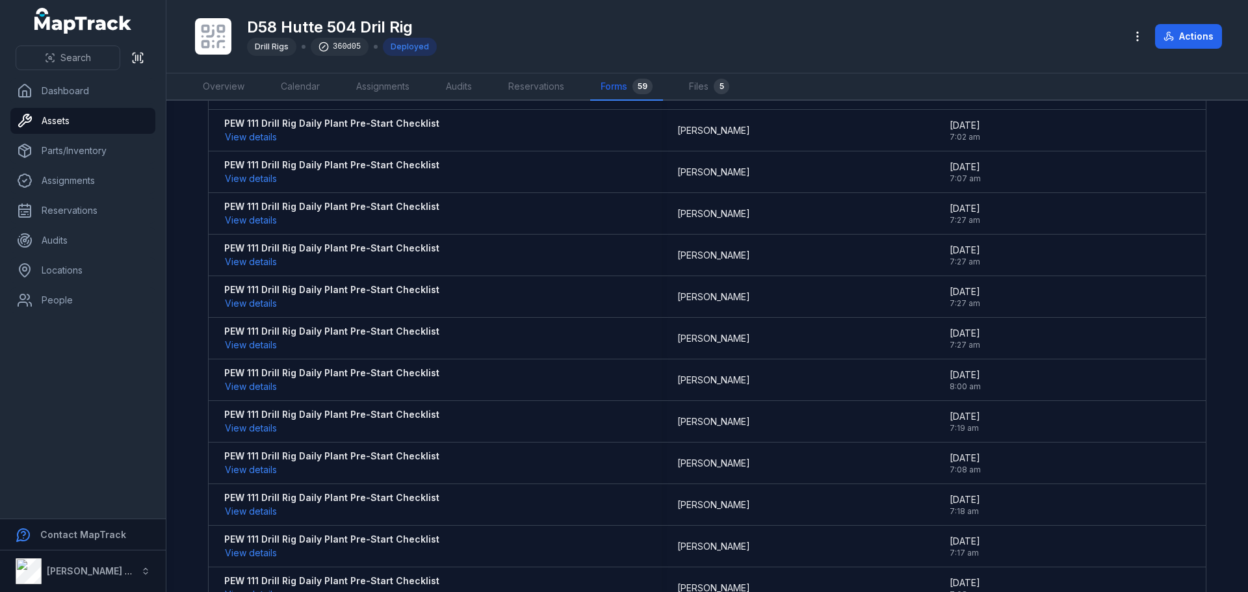
scroll to position [520, 0]
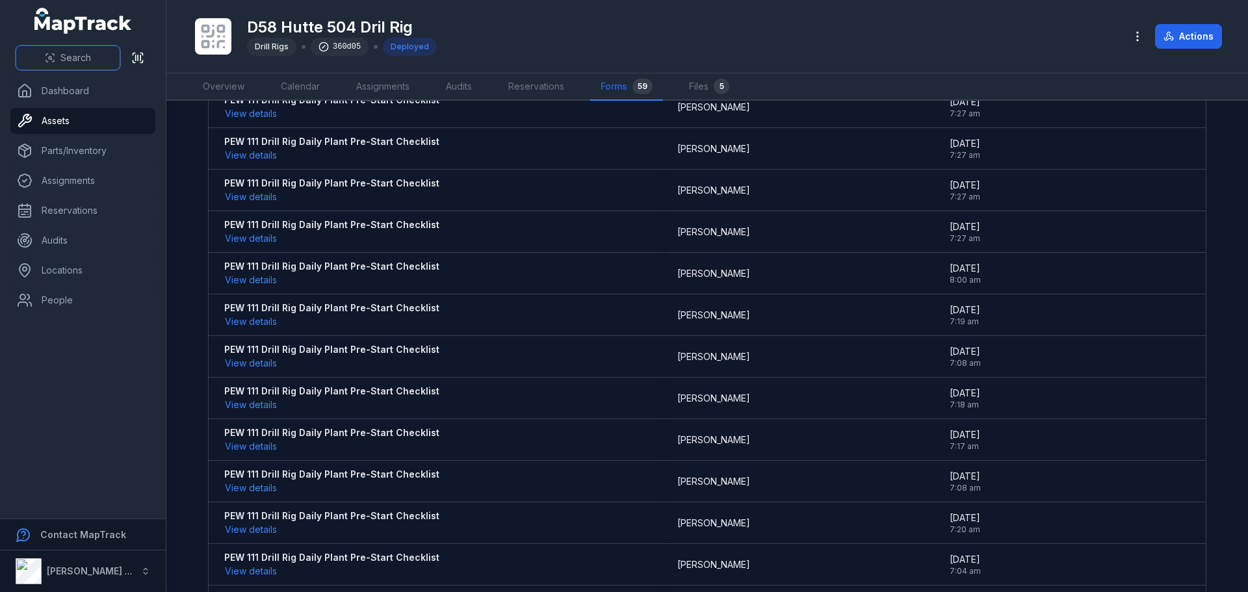
click at [84, 59] on span "Search" at bounding box center [75, 57] width 31 height 13
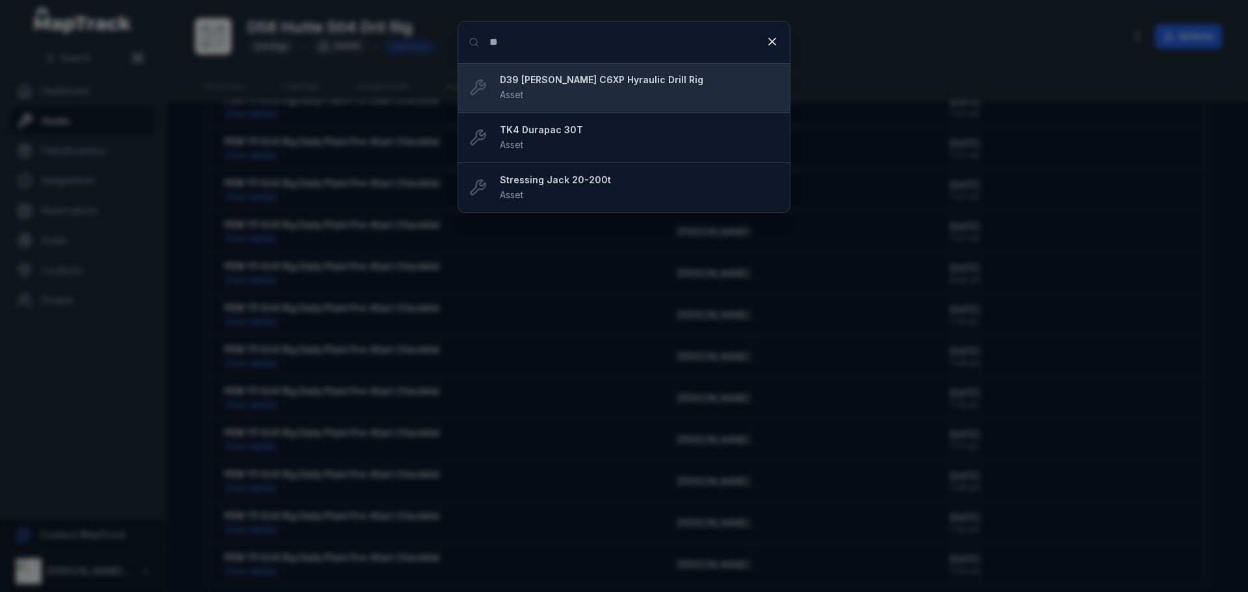
type input "**"
click at [591, 88] on div "D39 [PERSON_NAME] C6XP Hyraulic Drill Rig Asset" at bounding box center [640, 87] width 280 height 29
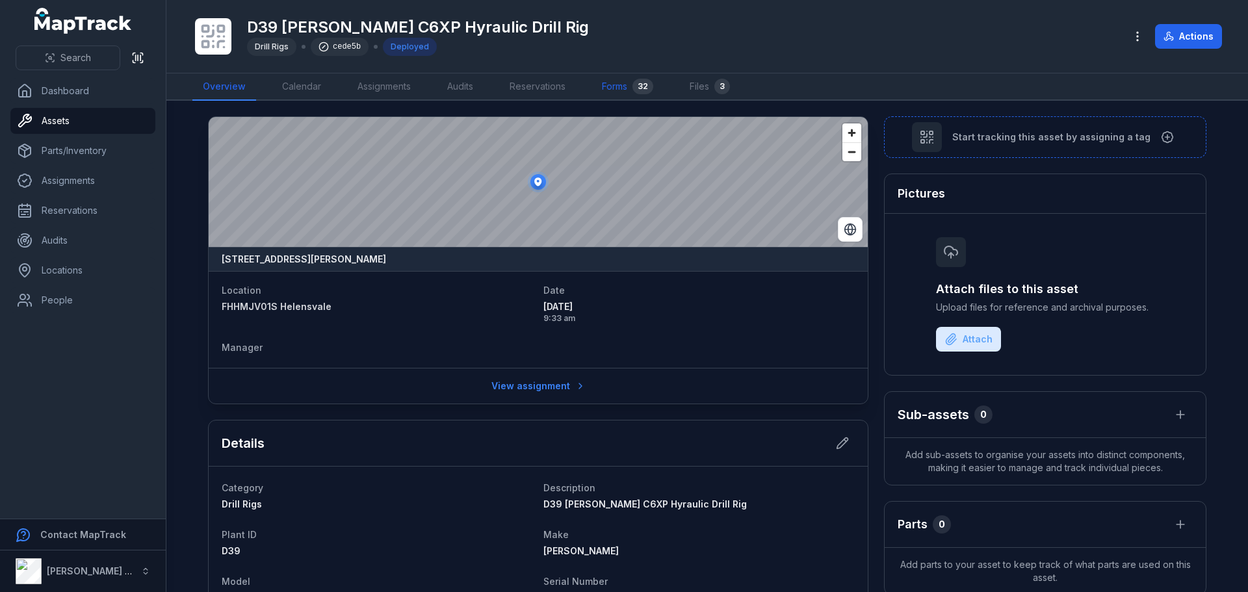
click at [620, 91] on link "Forms 32" at bounding box center [628, 86] width 72 height 27
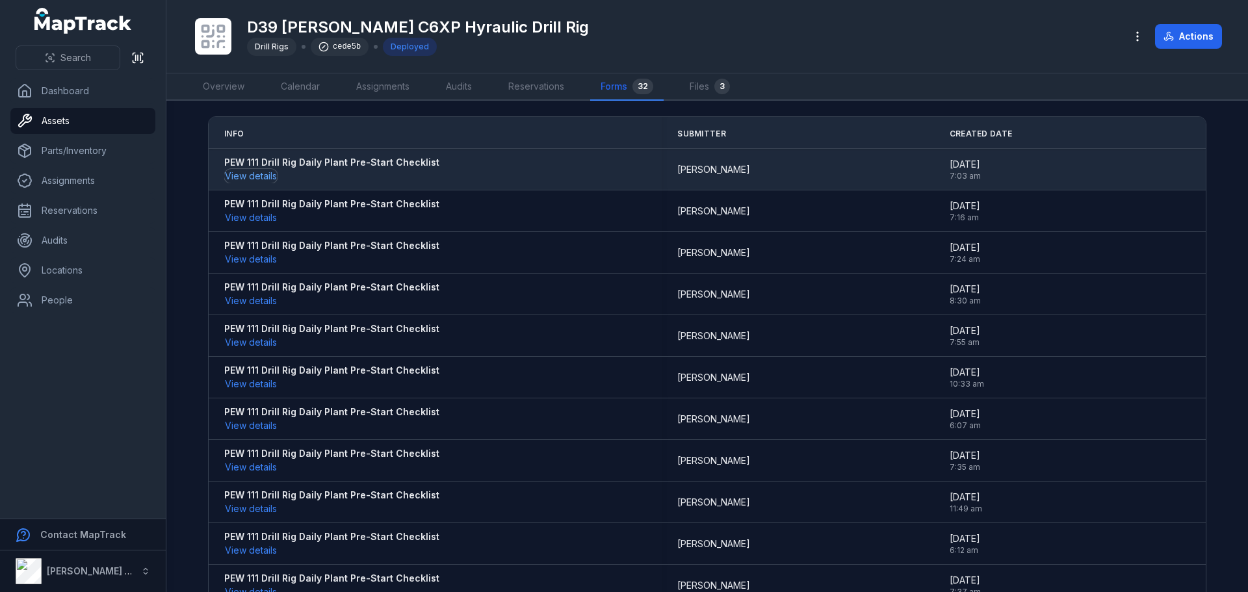
click at [249, 171] on button "View details" at bounding box center [250, 176] width 53 height 14
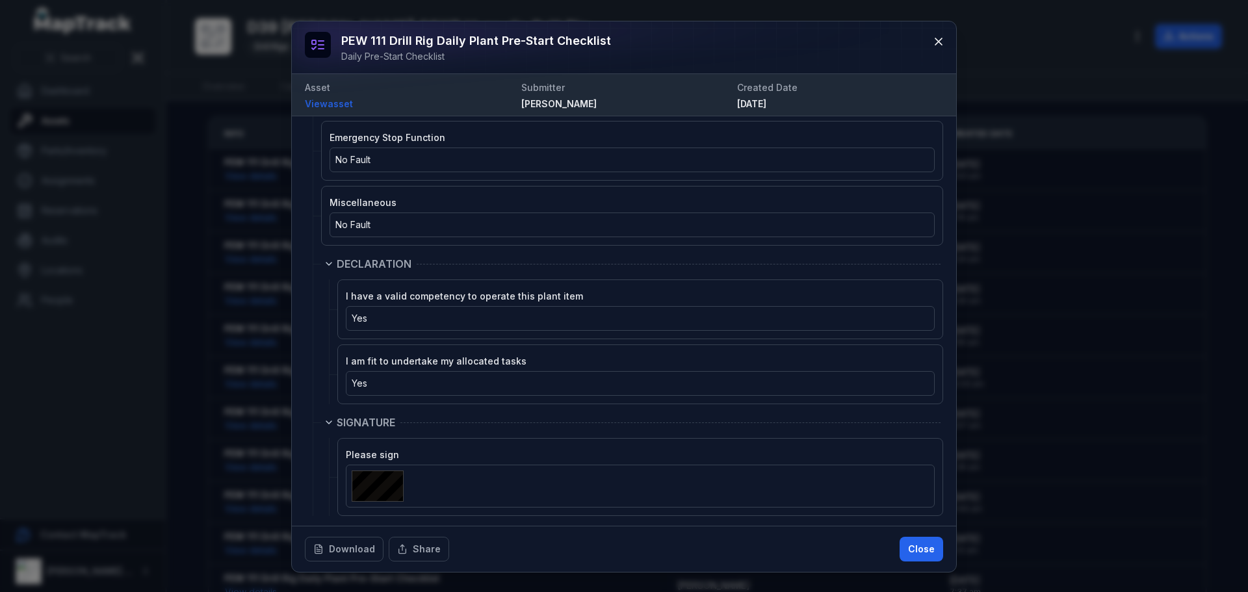
scroll to position [1926, 0]
click at [930, 542] on button "Close" at bounding box center [922, 549] width 44 height 25
